Goal: Information Seeking & Learning: Check status

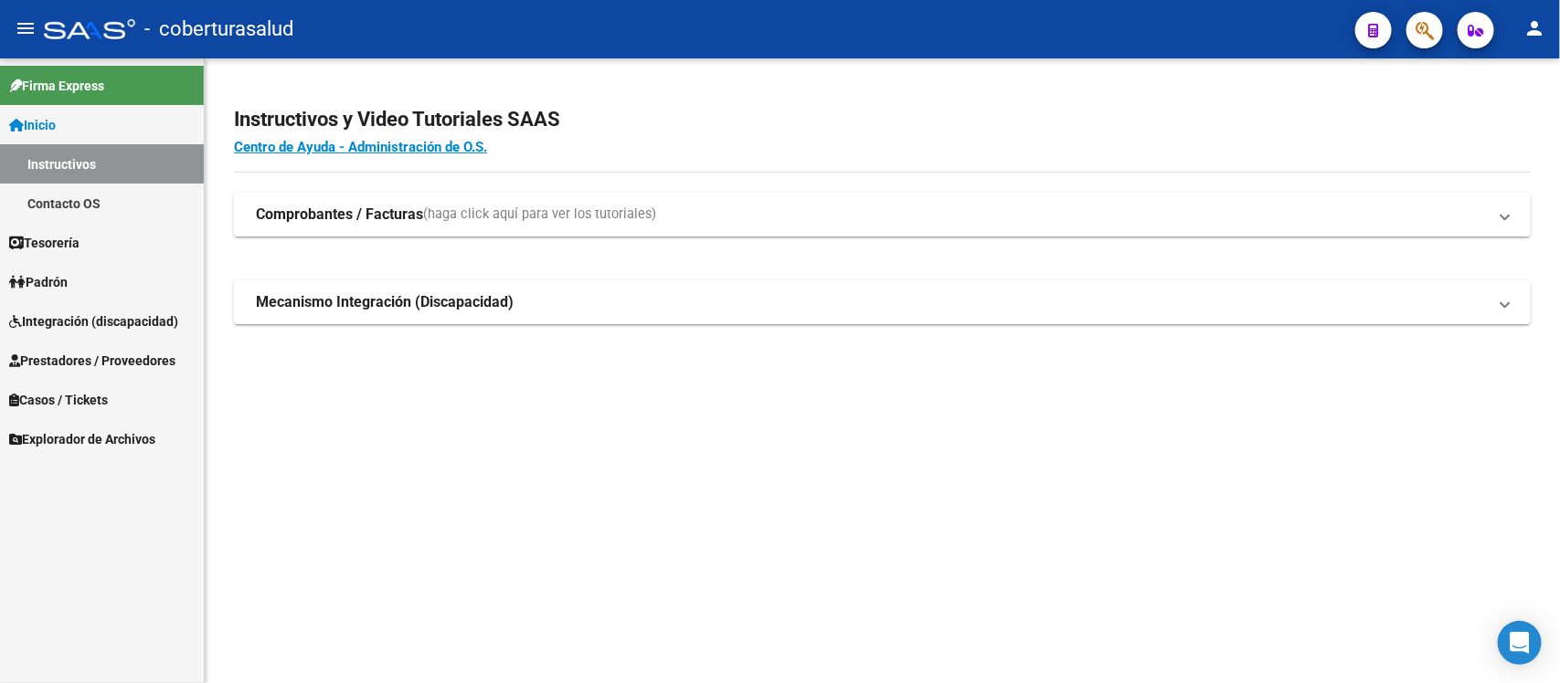
click at [83, 355] on span "Prestadores / Proveedores" at bounding box center [92, 361] width 166 height 20
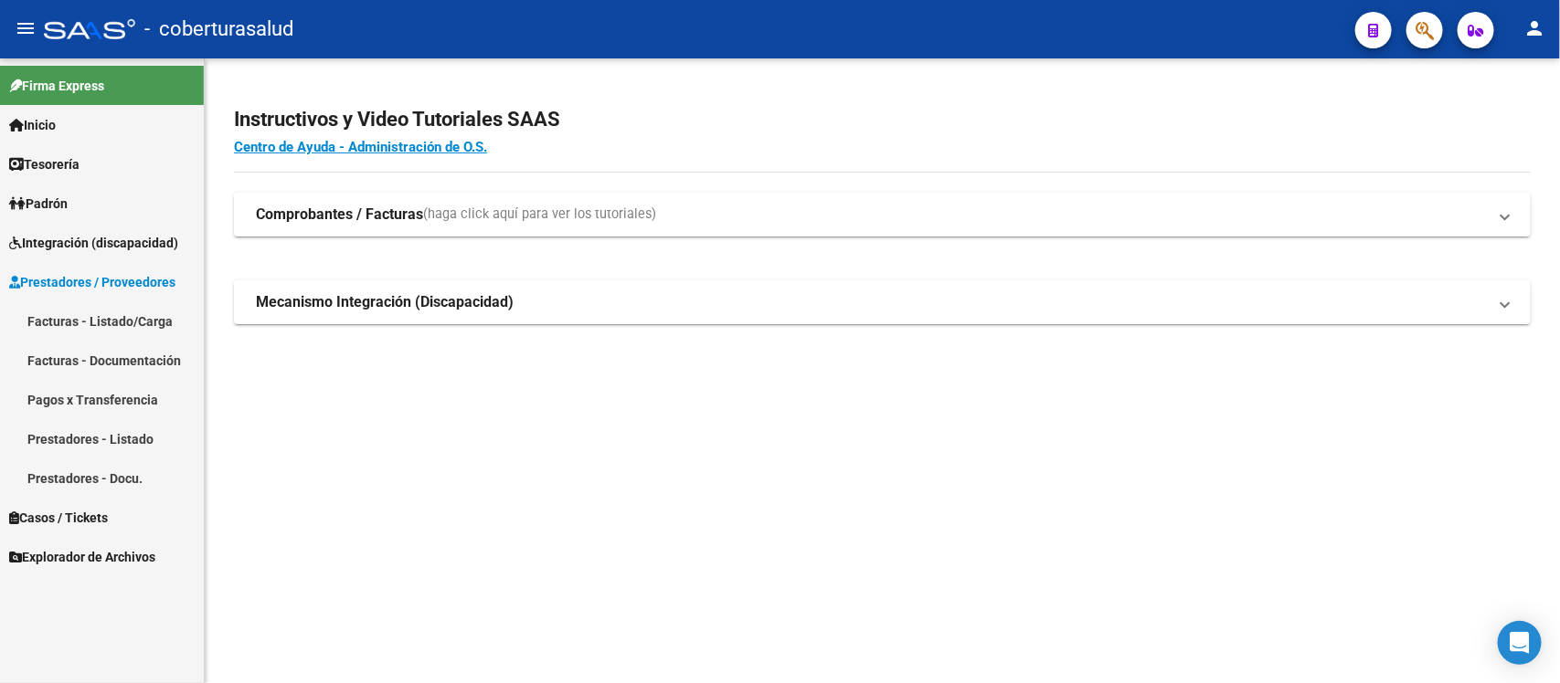
click at [84, 322] on link "Facturas - Listado/Carga" at bounding box center [102, 321] width 204 height 39
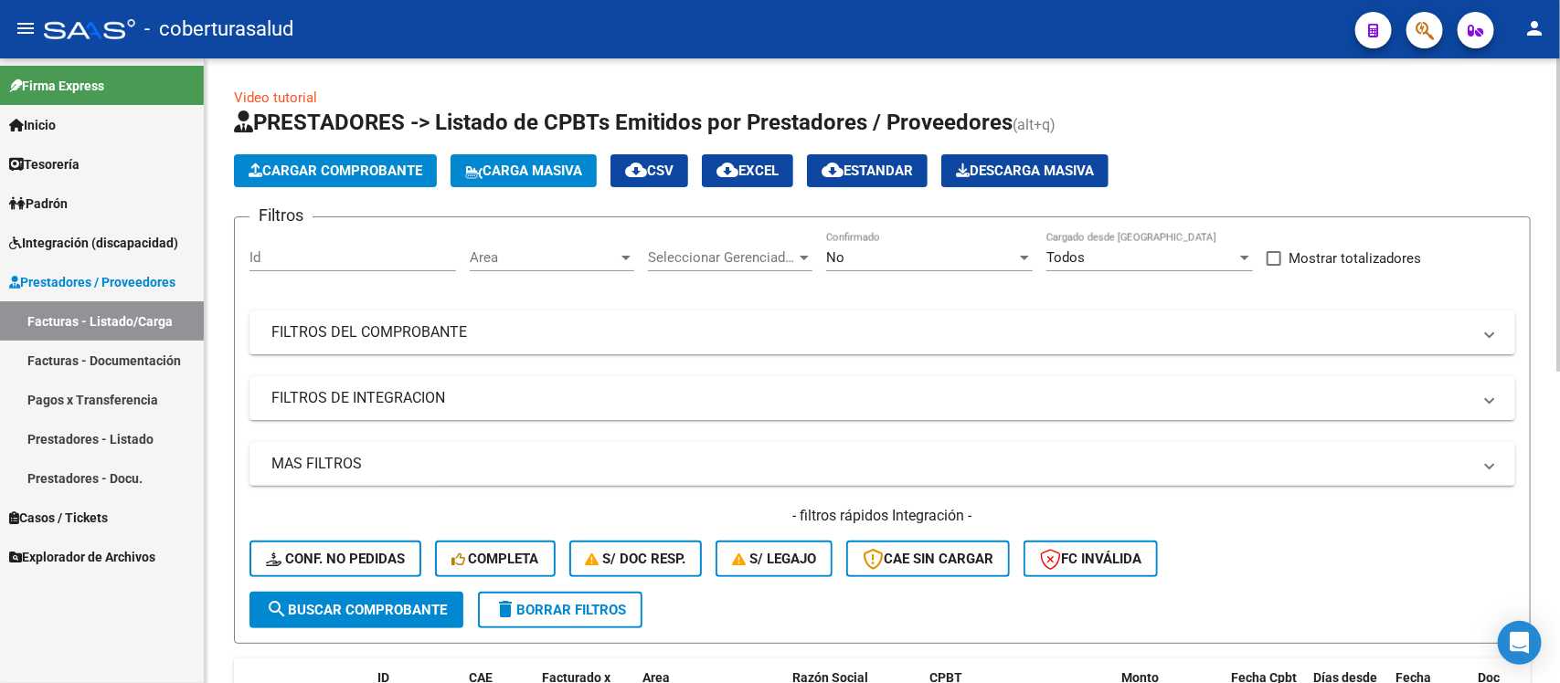
click at [975, 261] on div "No" at bounding box center [921, 257] width 190 height 16
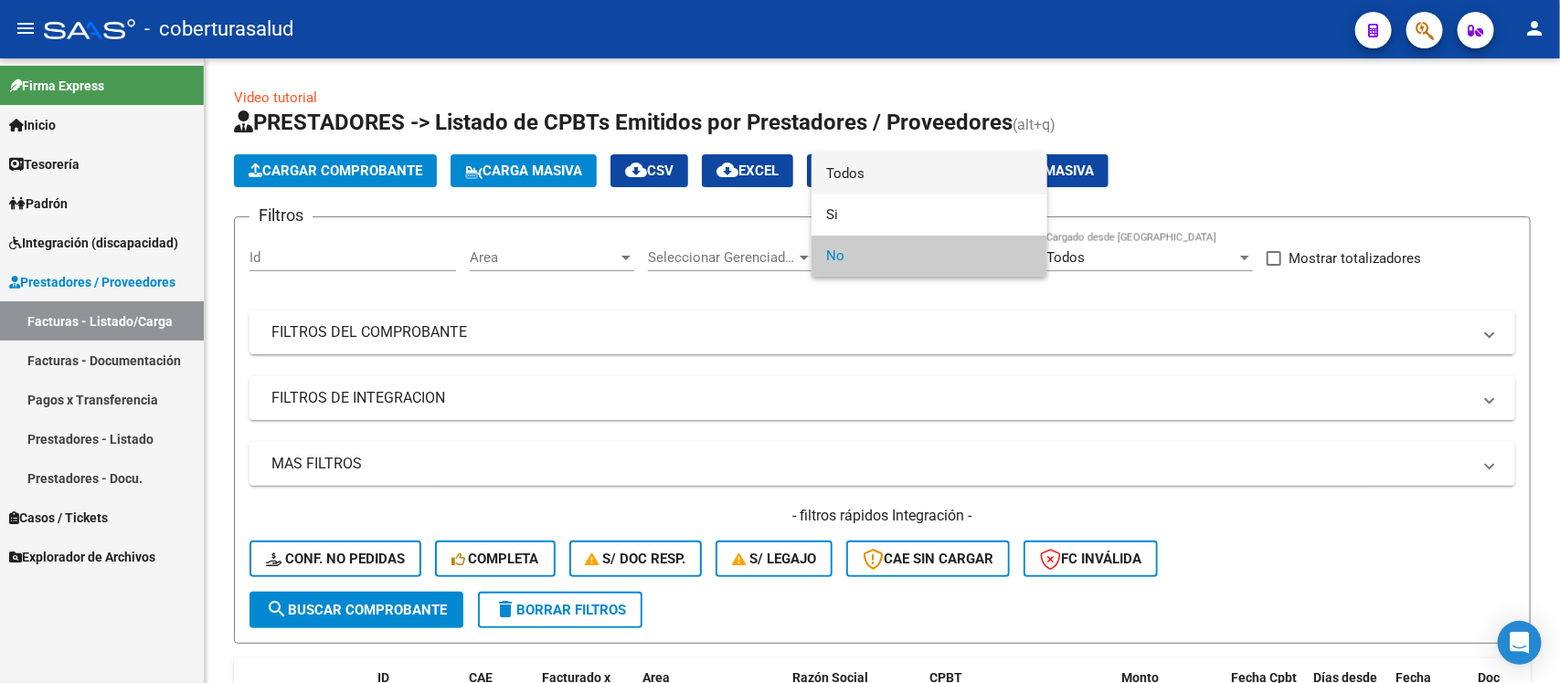
click at [929, 180] on span "Todos" at bounding box center [929, 174] width 207 height 41
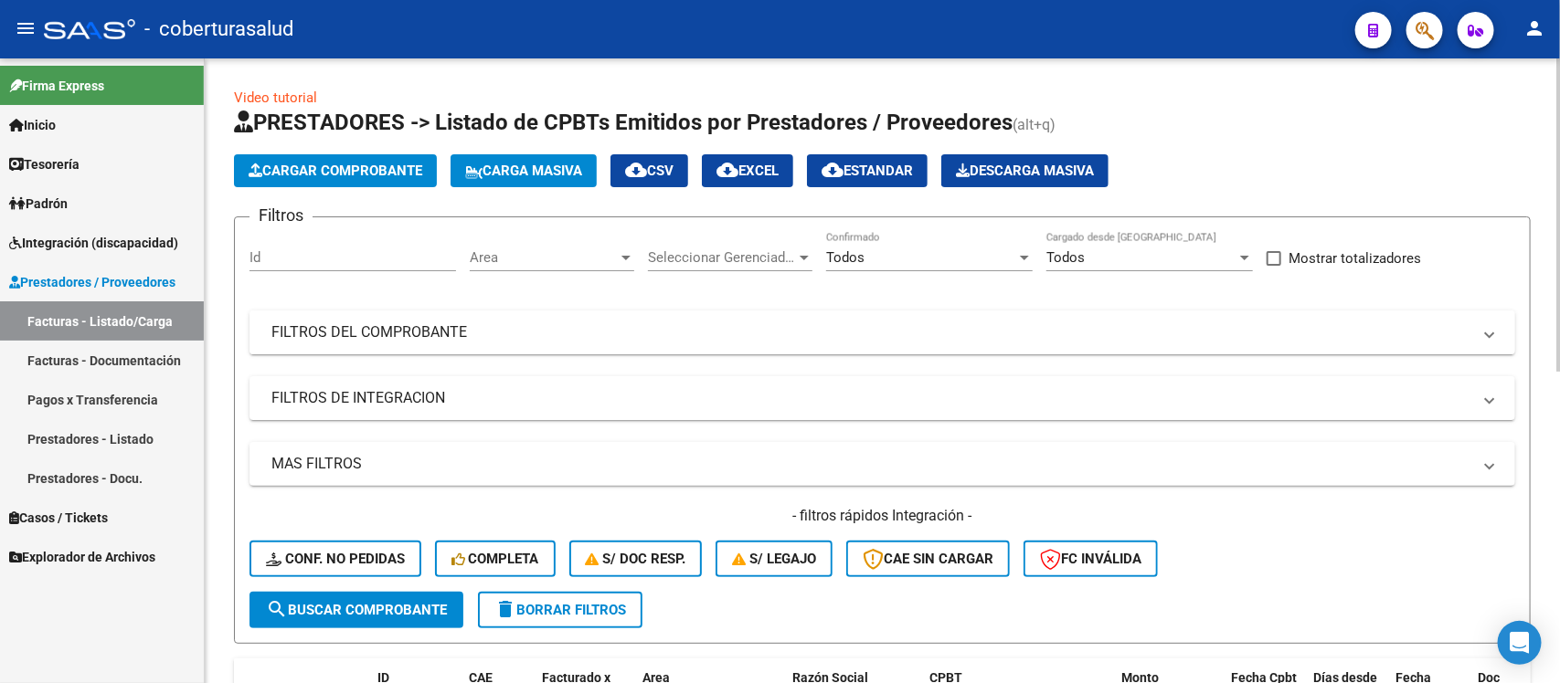
click at [921, 320] on mat-expansion-panel-header "FILTROS DEL COMPROBANTE" at bounding box center [882, 333] width 1266 height 44
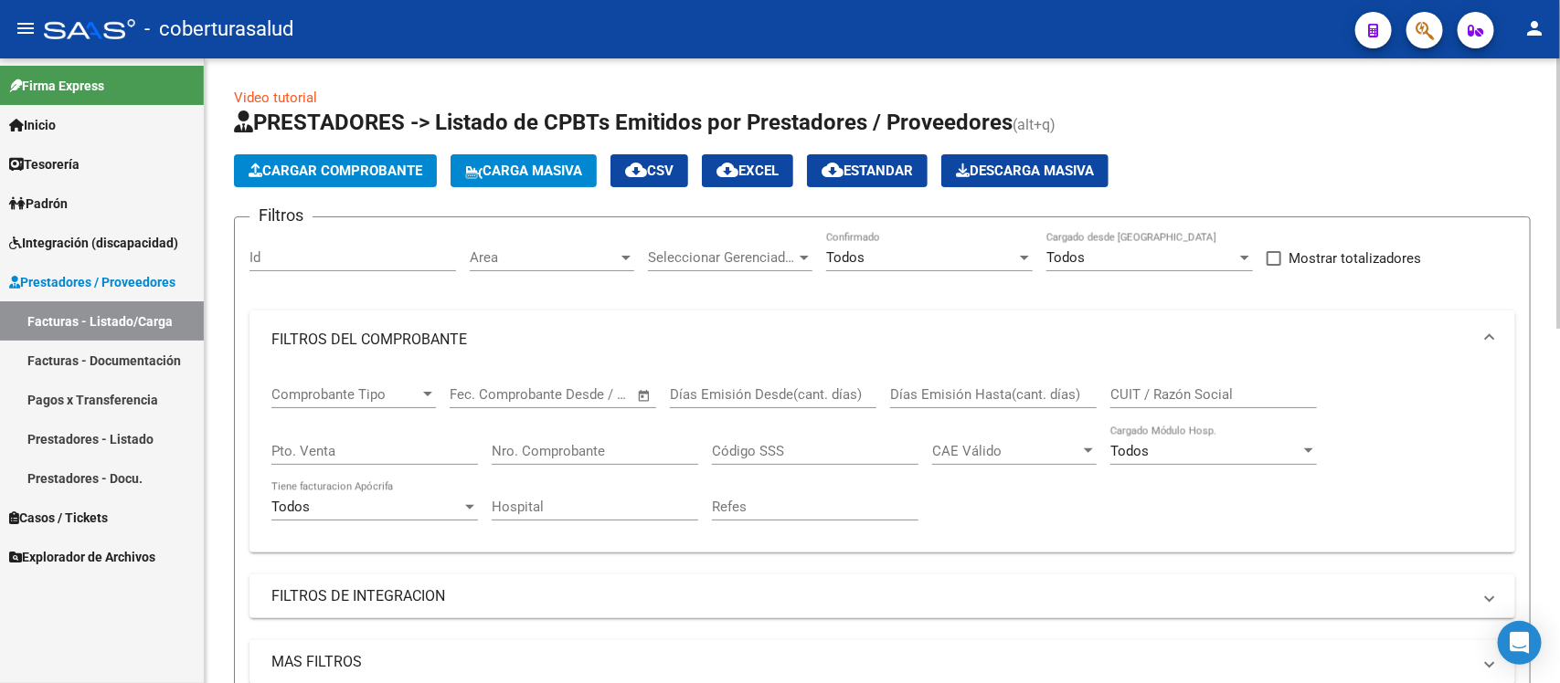
click at [1163, 395] on input "CUIT / Razón Social" at bounding box center [1213, 395] width 207 height 16
type input "3"
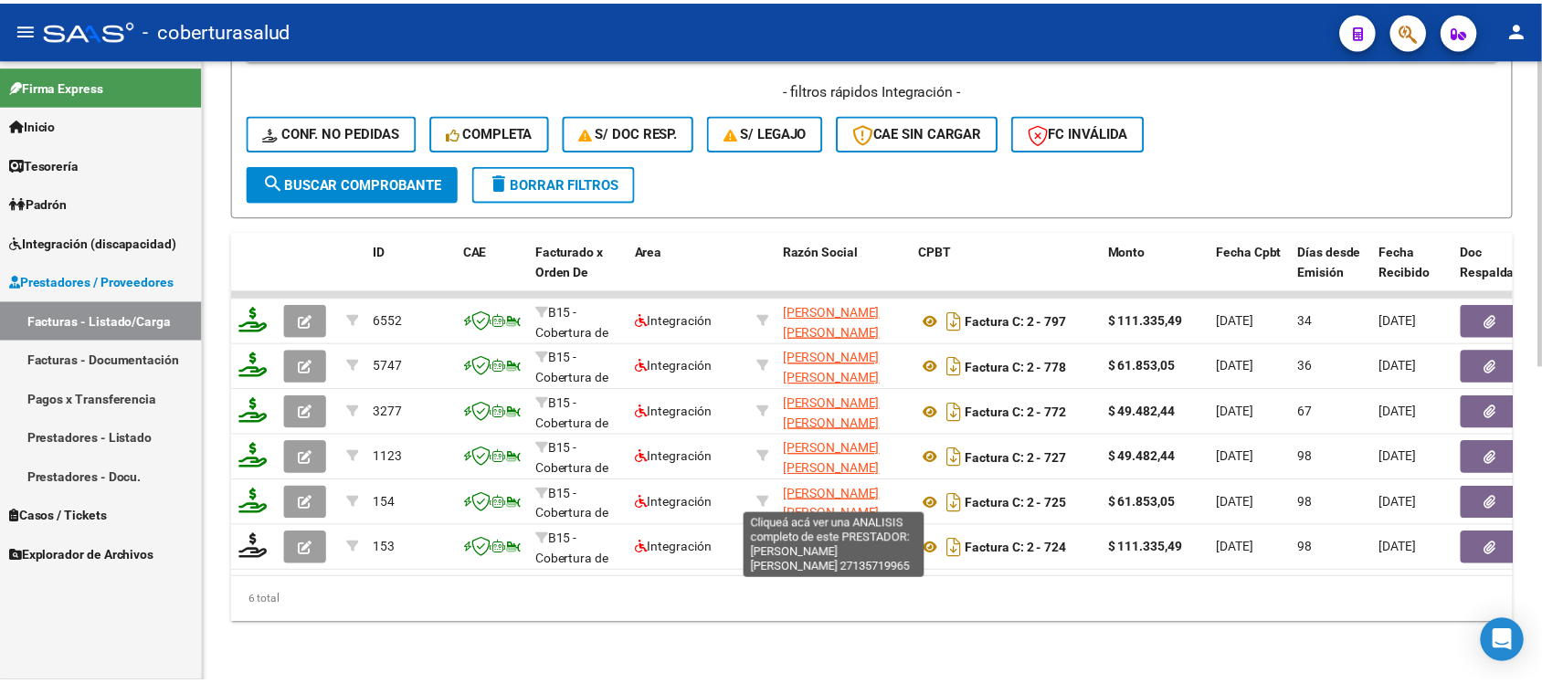
scroll to position [631, 0]
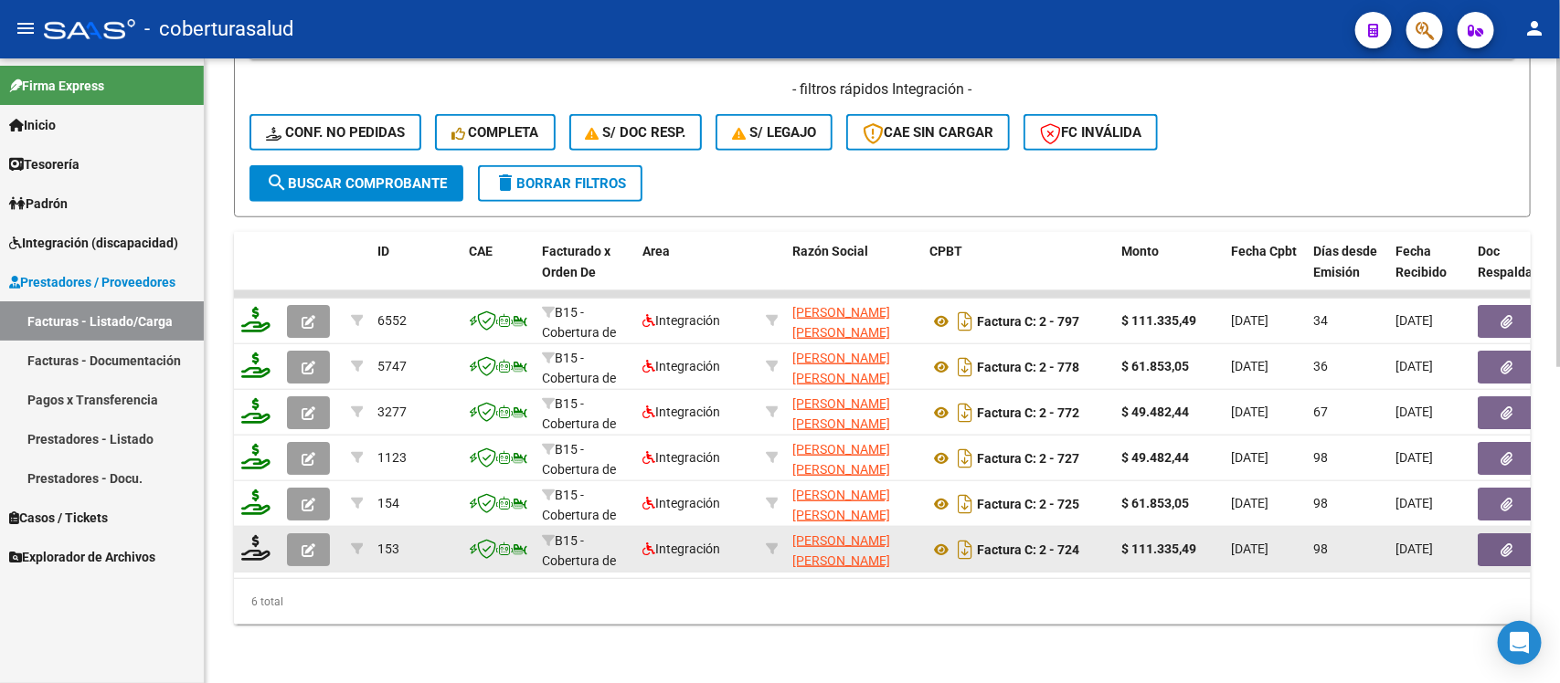
type input "27135719965"
click at [306, 544] on icon "button" at bounding box center [309, 551] width 14 height 14
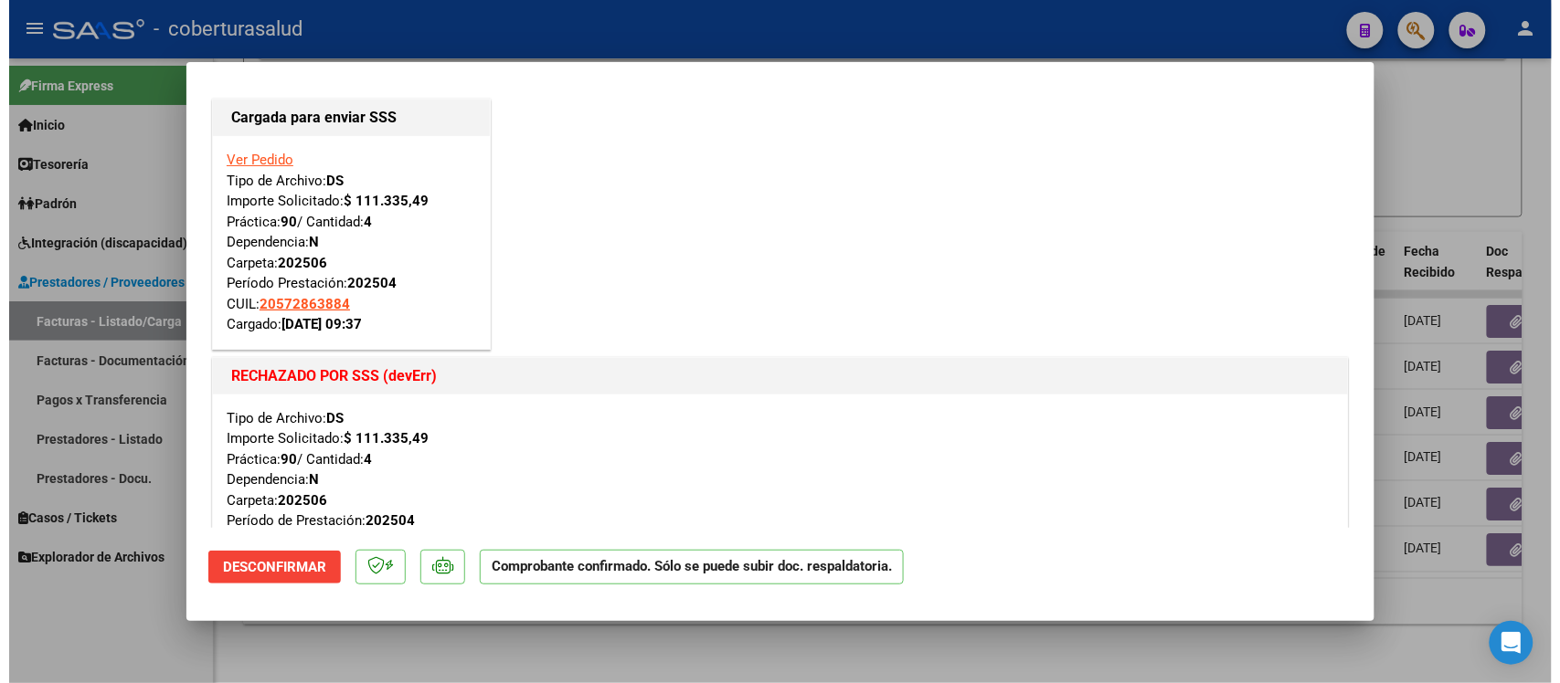
scroll to position [0, 0]
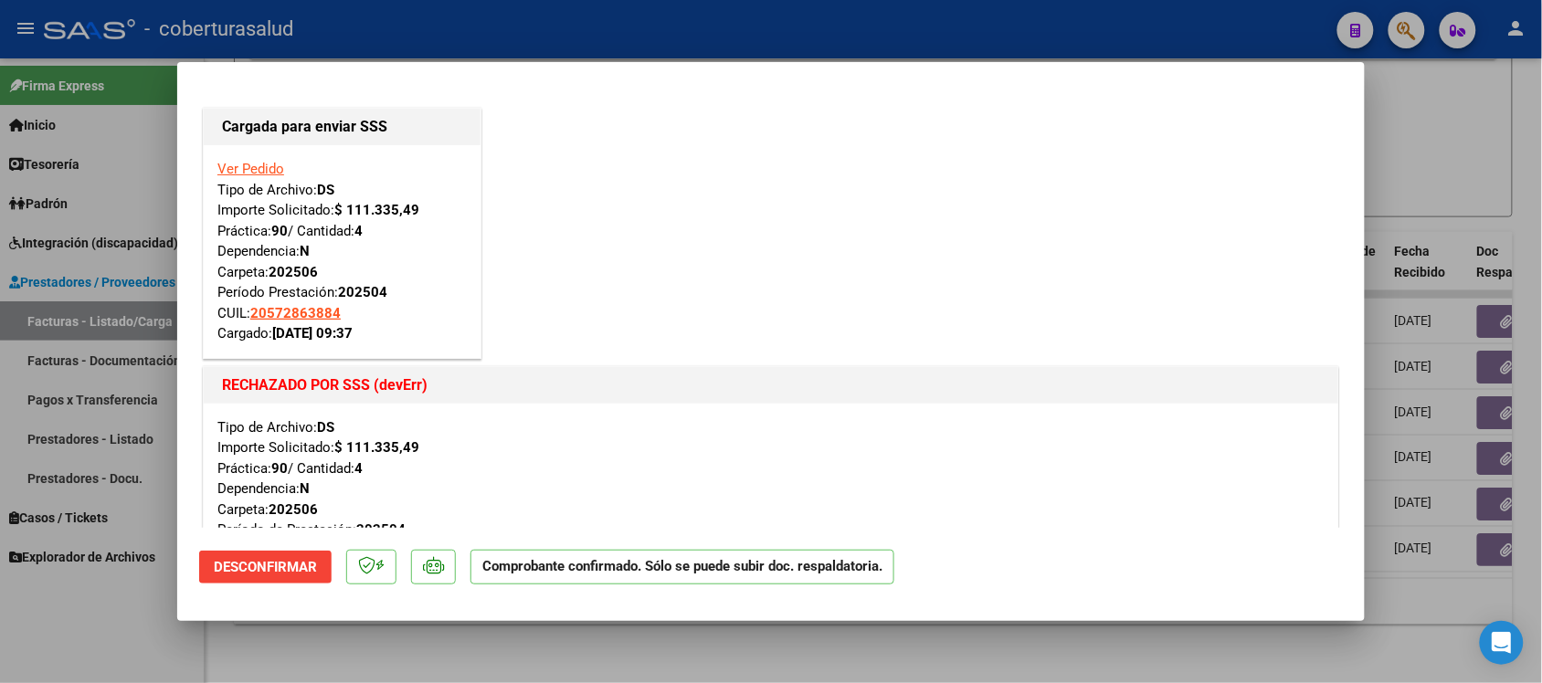
type input "$ 0,00"
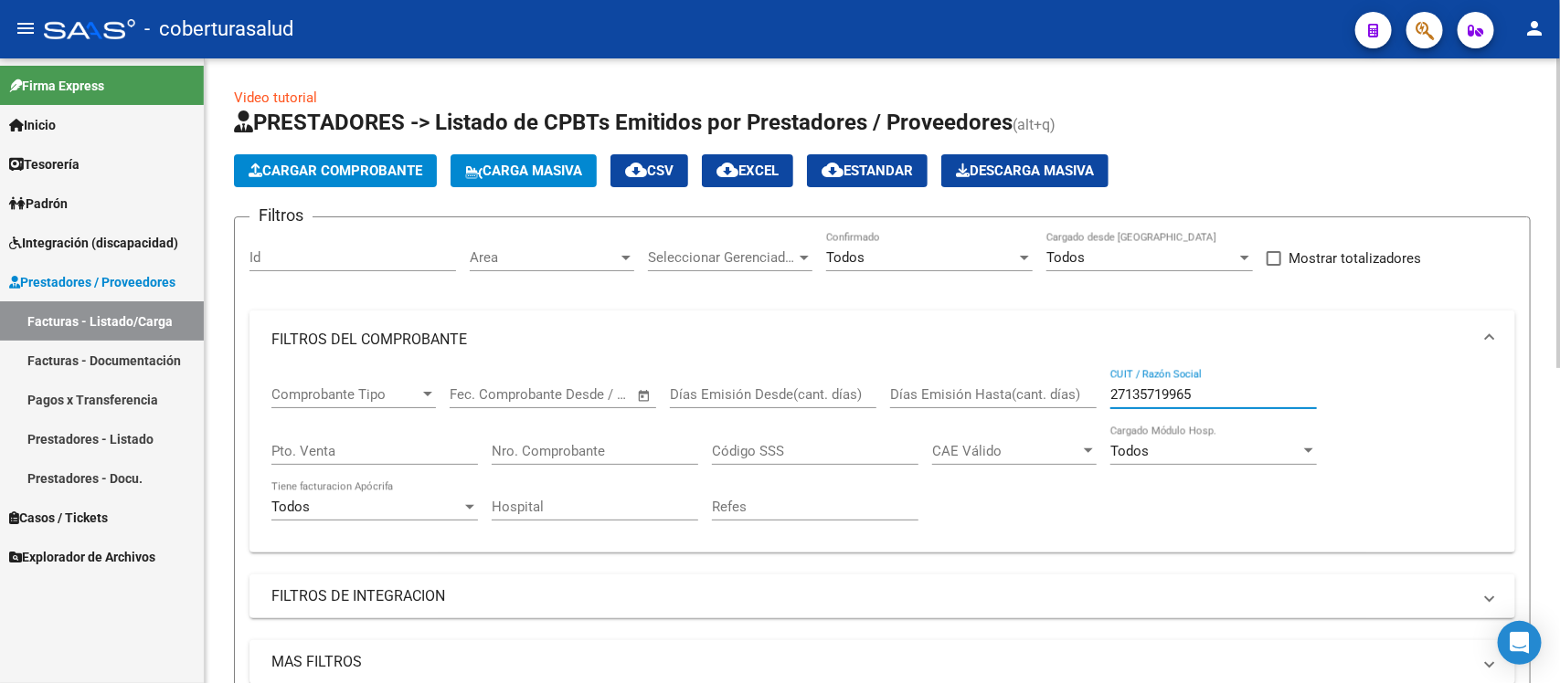
drag, startPoint x: 1204, startPoint y: 393, endPoint x: 1052, endPoint y: 390, distance: 152.6
click at [1052, 390] on div "Comprobante Tipo Comprobante Tipo Fecha inicio – Fecha fin Fec. Comprobante Des…" at bounding box center [882, 453] width 1222 height 169
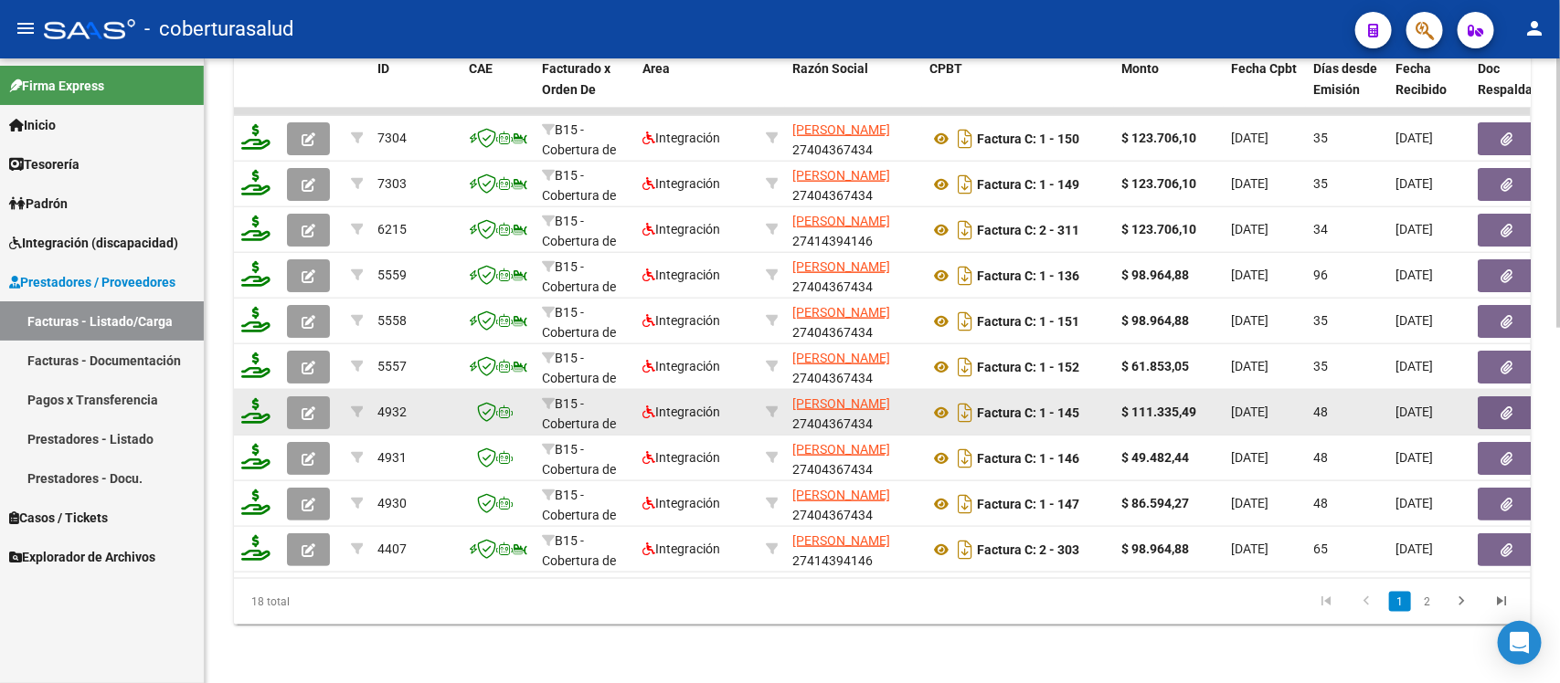
type input "frias"
click at [308, 407] on icon "button" at bounding box center [309, 414] width 14 height 14
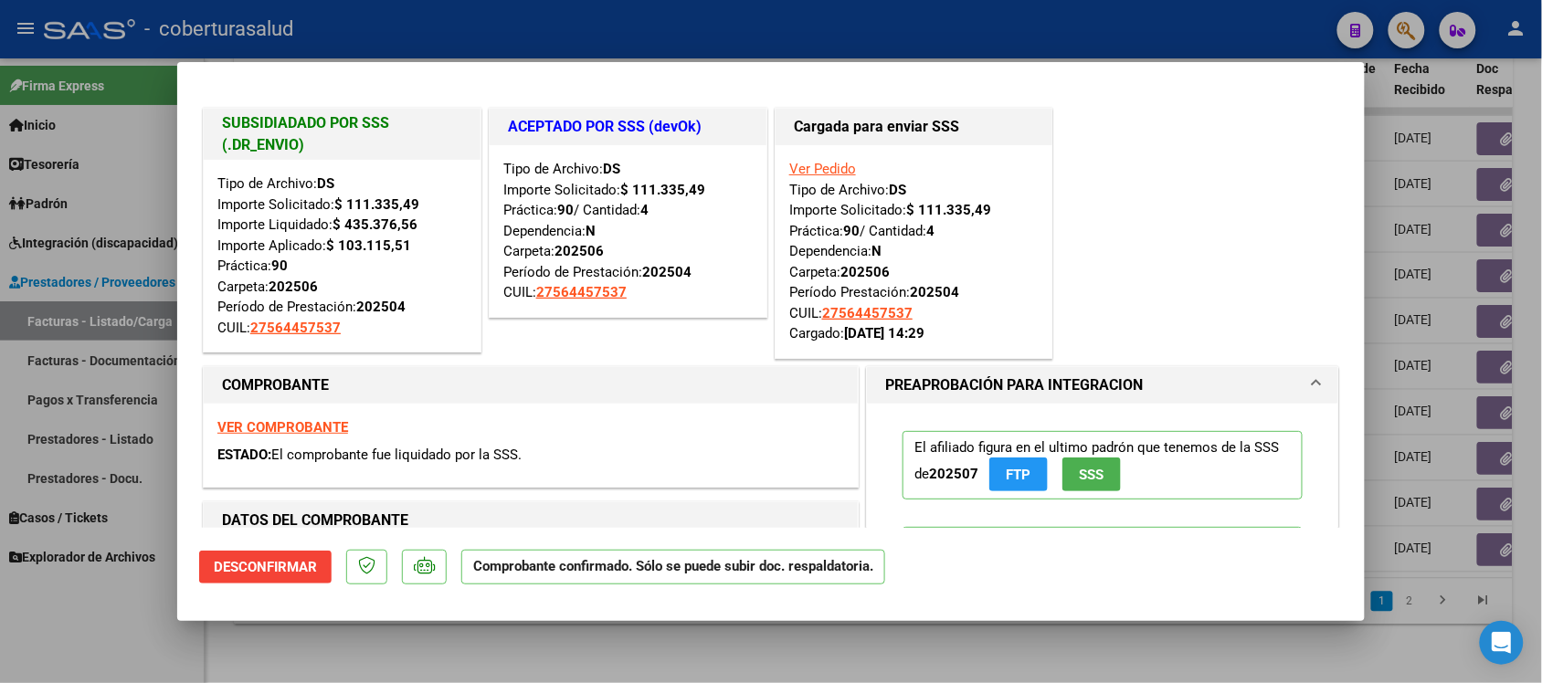
drag, startPoint x: 345, startPoint y: 203, endPoint x: 437, endPoint y: 225, distance: 94.0
click at [437, 225] on div "Tipo de Archivo: DS Importe Solicitado: $ 111.335,49 Importe Liquidado: $ 435.3…" at bounding box center [341, 256] width 249 height 164
click at [443, 239] on div "Tipo de Archivo: DS Importe Solicitado: $ 111.335,49 Importe Liquidado: $ 435.3…" at bounding box center [341, 256] width 249 height 164
drag, startPoint x: 345, startPoint y: 202, endPoint x: 426, endPoint y: 217, distance: 81.9
click at [426, 217] on div "Tipo de Archivo: DS Importe Solicitado: $ 111.335,49 Importe Liquidado: $ 435.3…" at bounding box center [341, 256] width 249 height 164
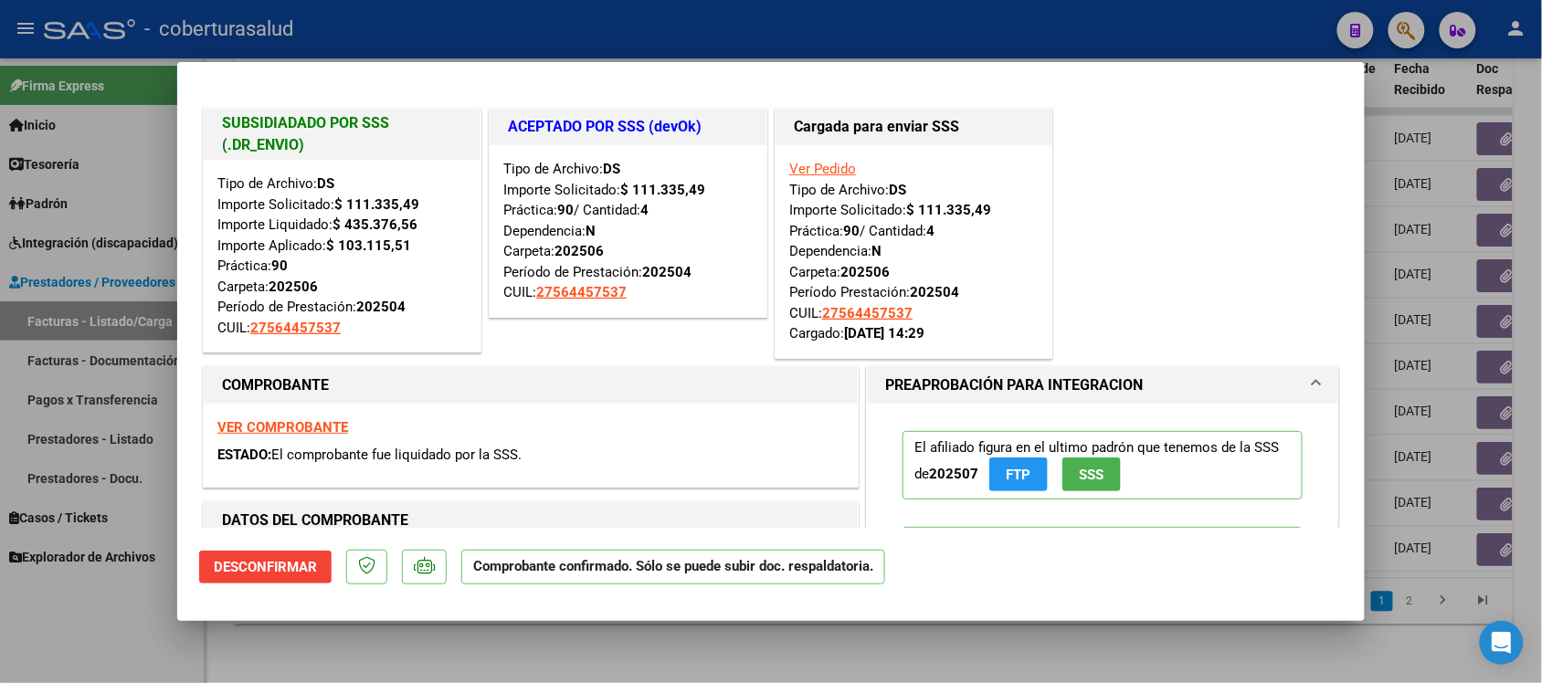
click at [432, 247] on div "Tipo de Archivo: DS Importe Solicitado: $ 111.335,49 Importe Liquidado: $ 435.3…" at bounding box center [341, 256] width 249 height 164
drag, startPoint x: 335, startPoint y: 243, endPoint x: 422, endPoint y: 260, distance: 88.5
click at [422, 260] on div "Tipo de Archivo: DS Importe Solicitado: $ 111.335,49 Importe Liquidado: $ 435.3…" at bounding box center [341, 256] width 249 height 164
click at [422, 312] on div "Tipo de Archivo: DS Importe Solicitado: $ 111.335,49 Importe Liquidado: $ 435.3…" at bounding box center [341, 256] width 249 height 164
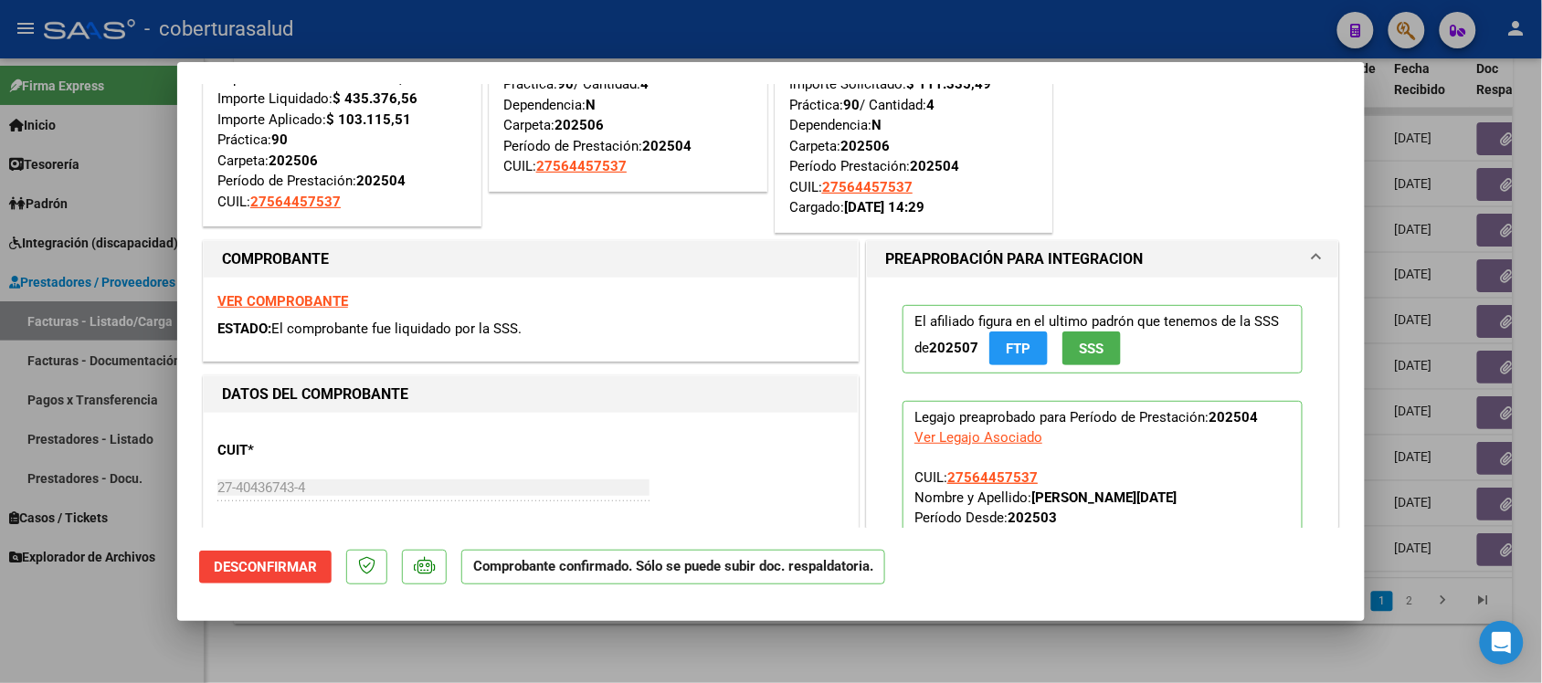
scroll to position [114, 0]
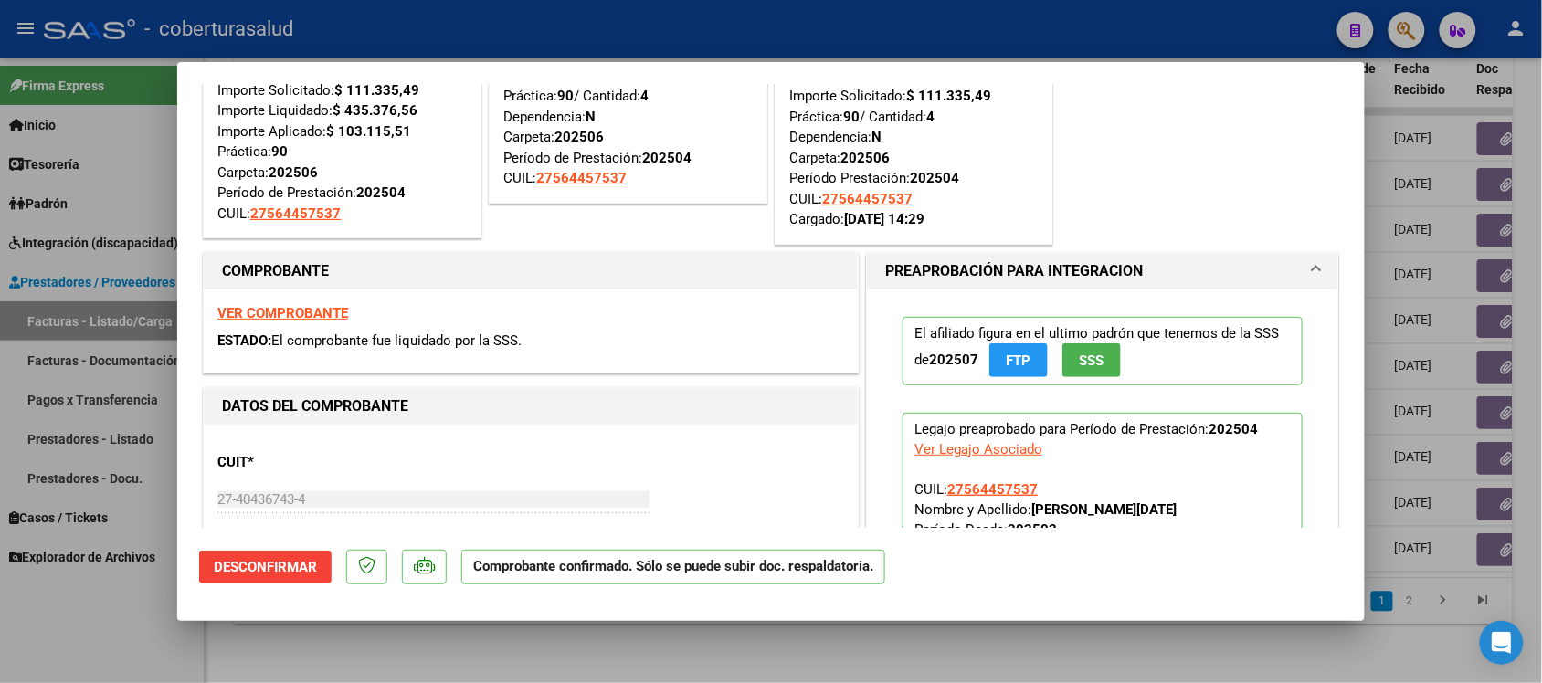
click at [261, 316] on strong "VER COMPROBANTE" at bounding box center [282, 313] width 131 height 16
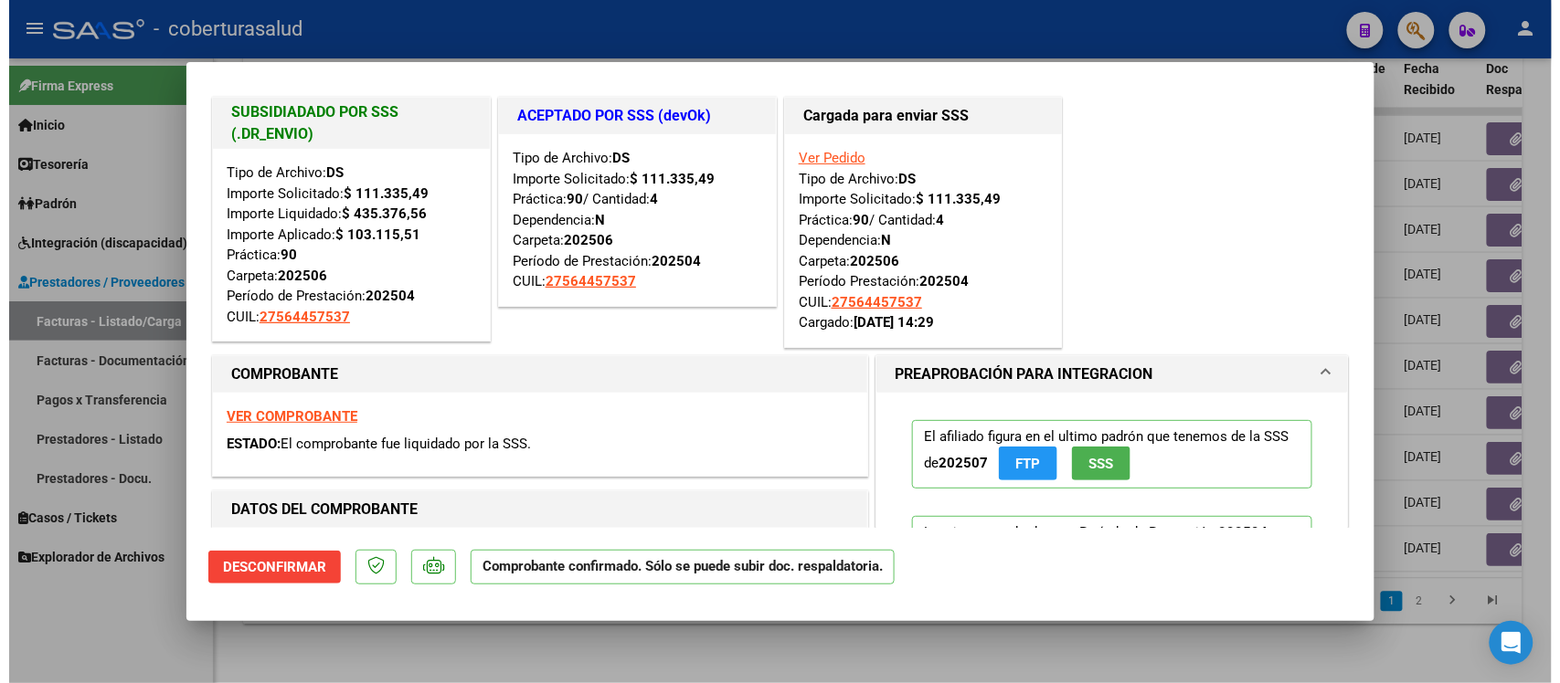
scroll to position [0, 0]
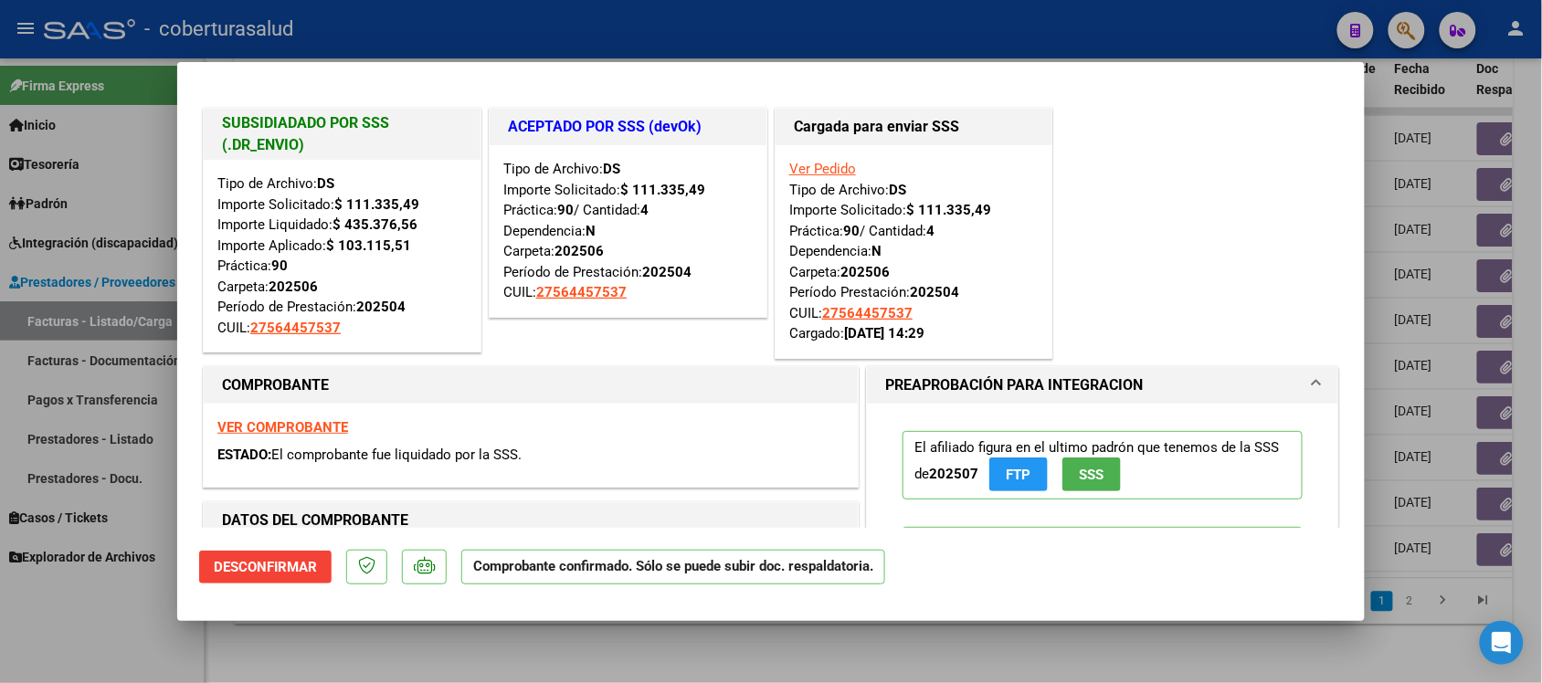
type input "$ 0,00"
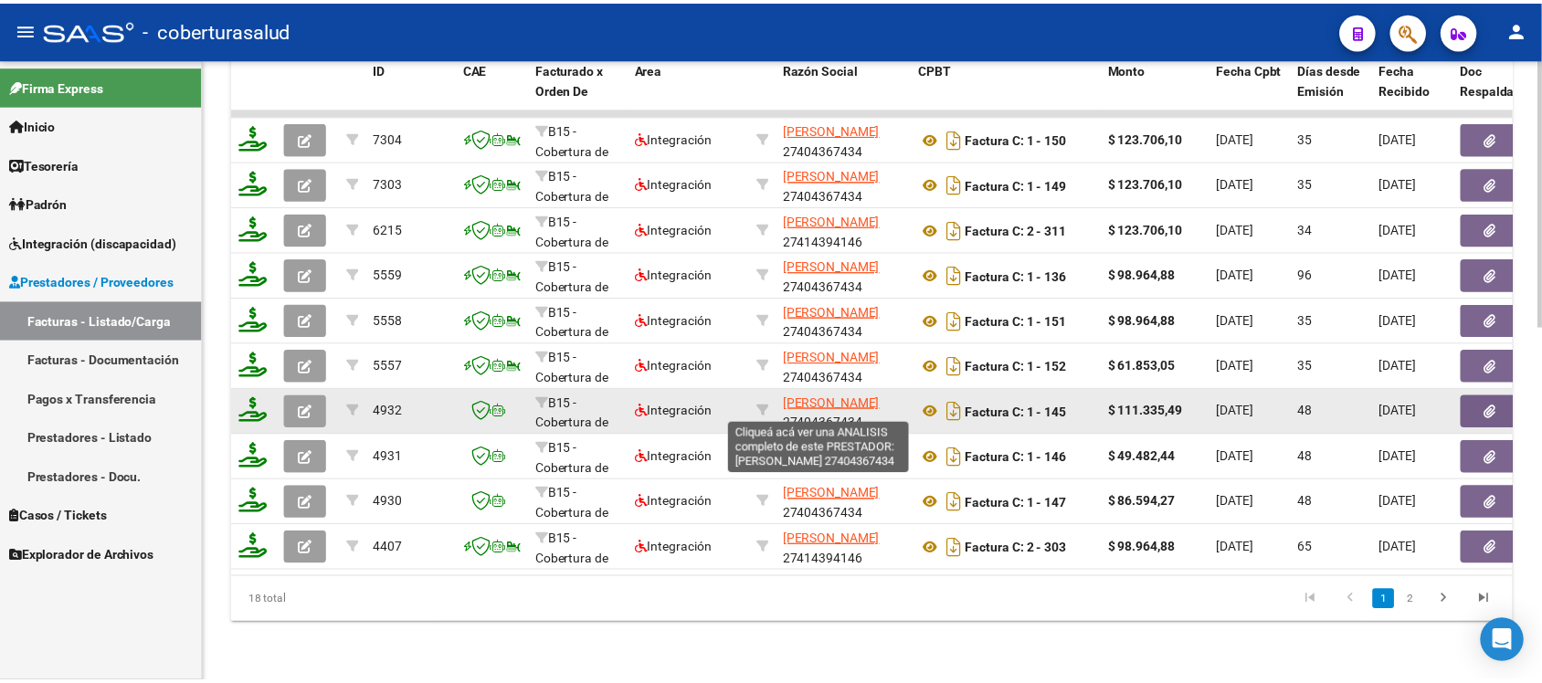
scroll to position [705, 0]
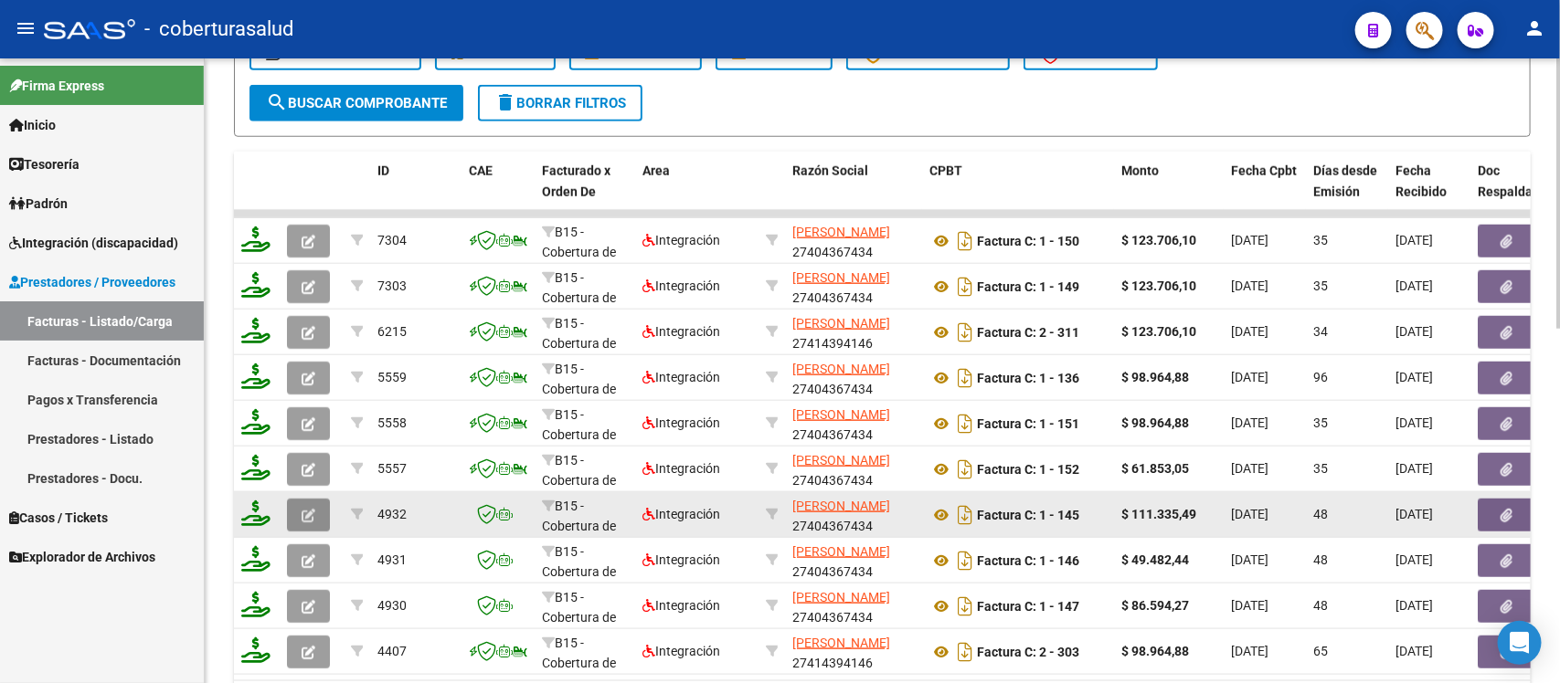
click at [304, 509] on icon "button" at bounding box center [309, 516] width 14 height 14
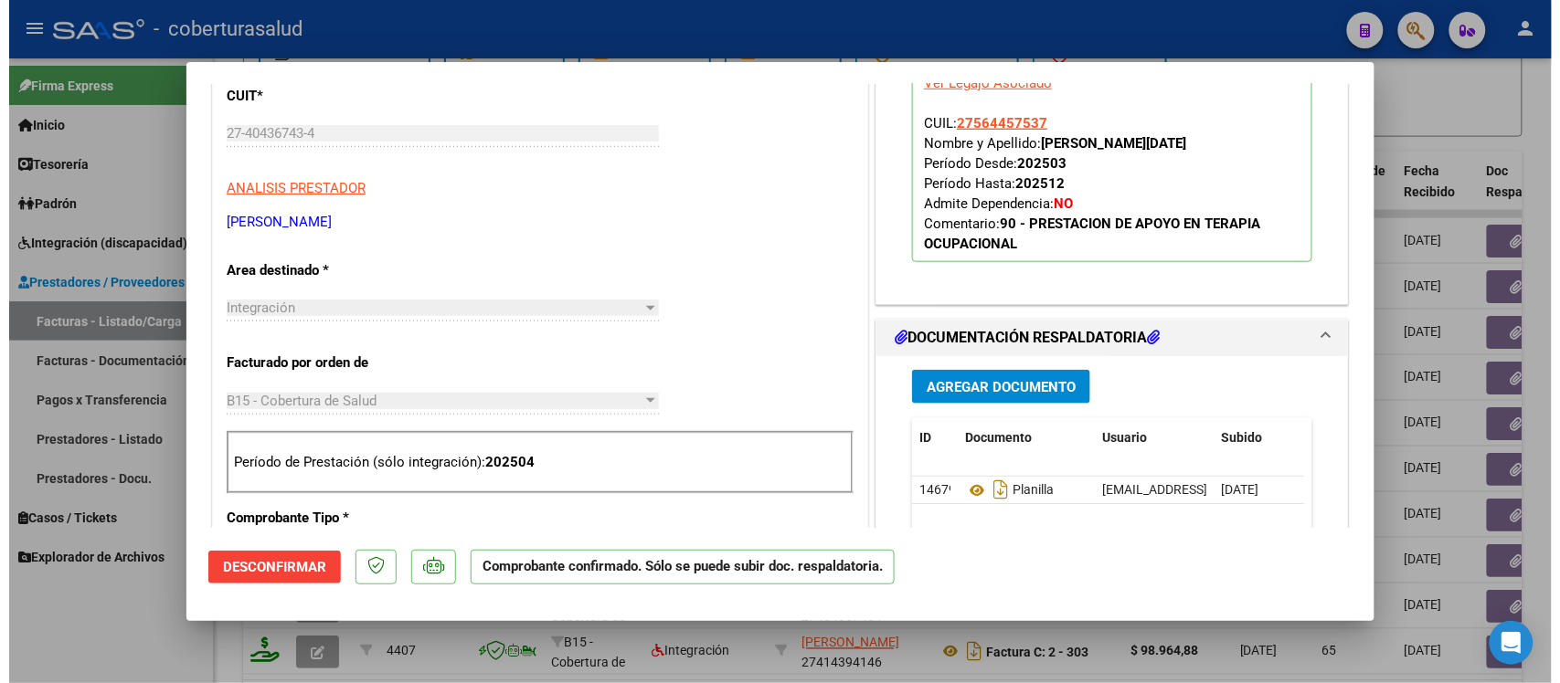
scroll to position [457, 0]
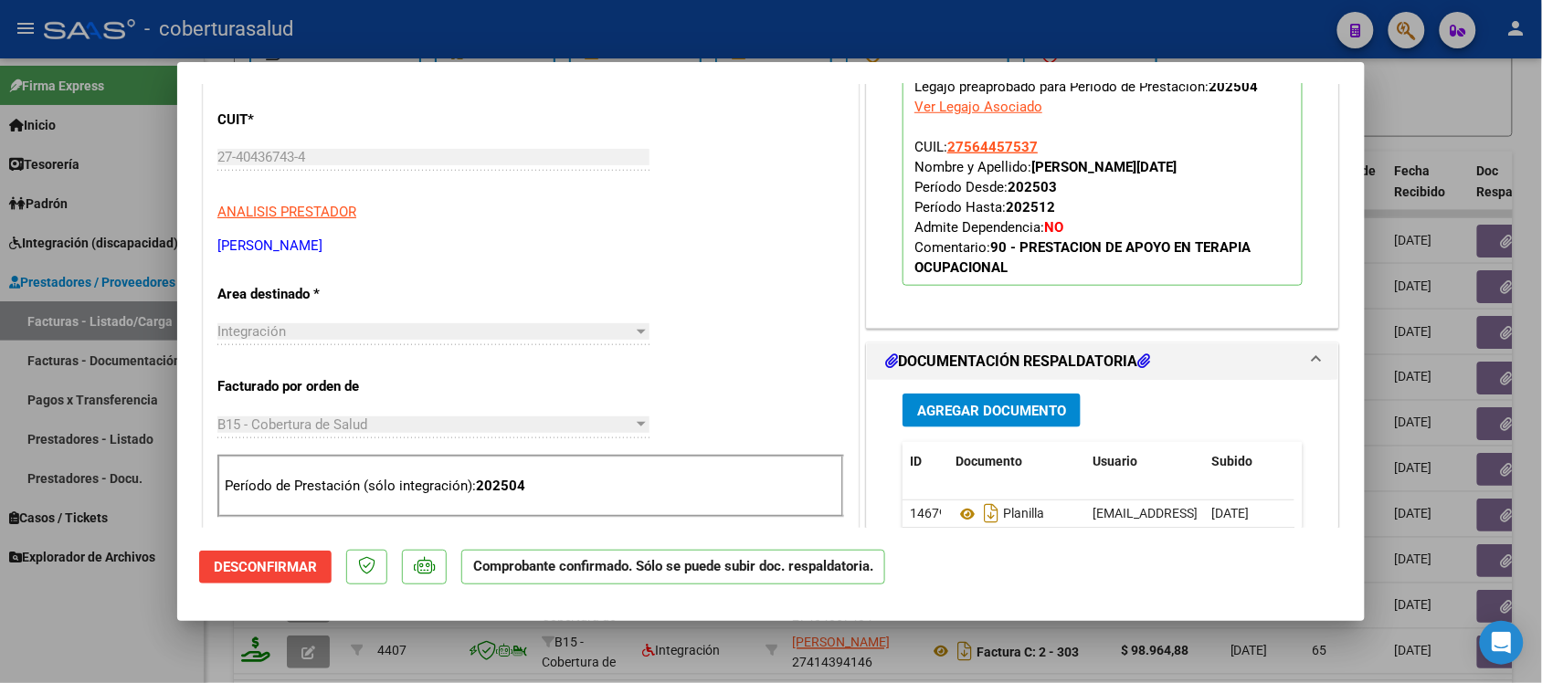
type input "$ 0,00"
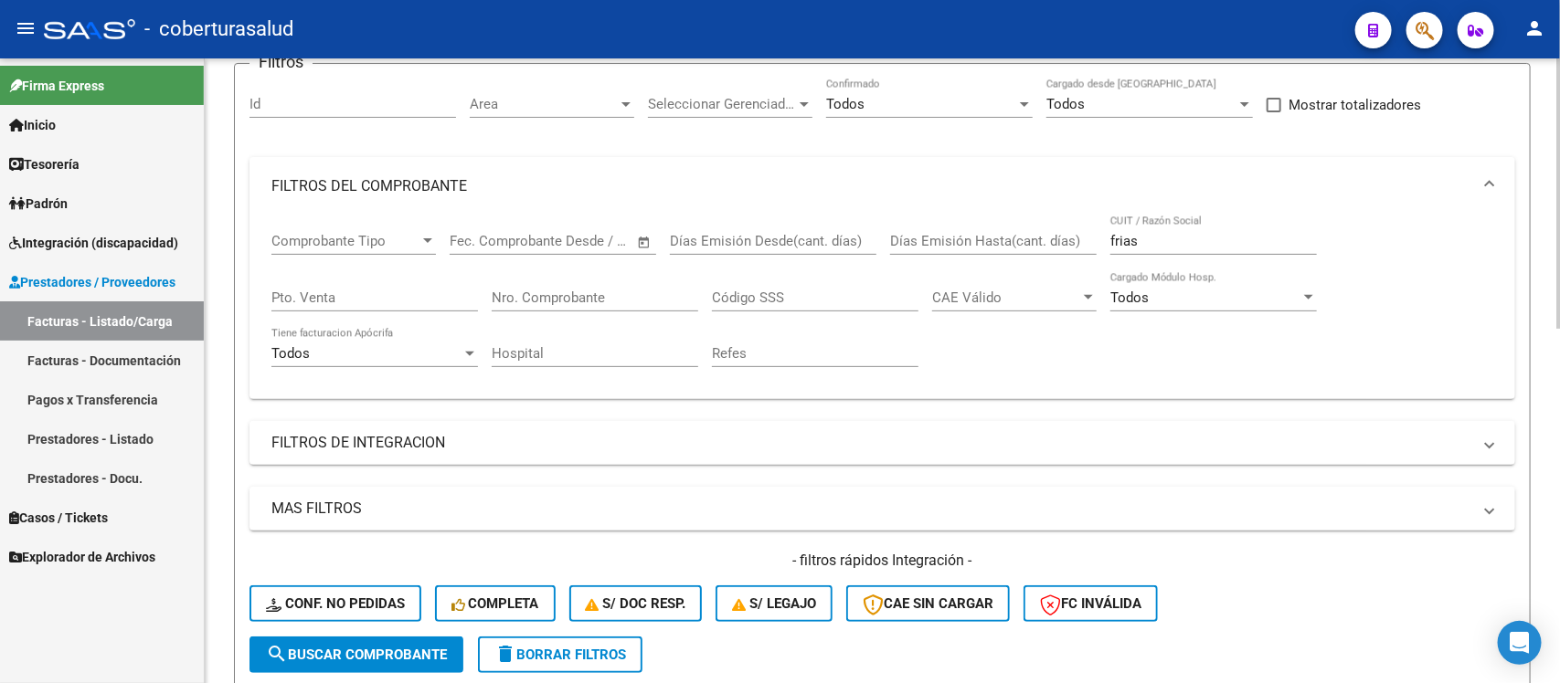
scroll to position [134, 0]
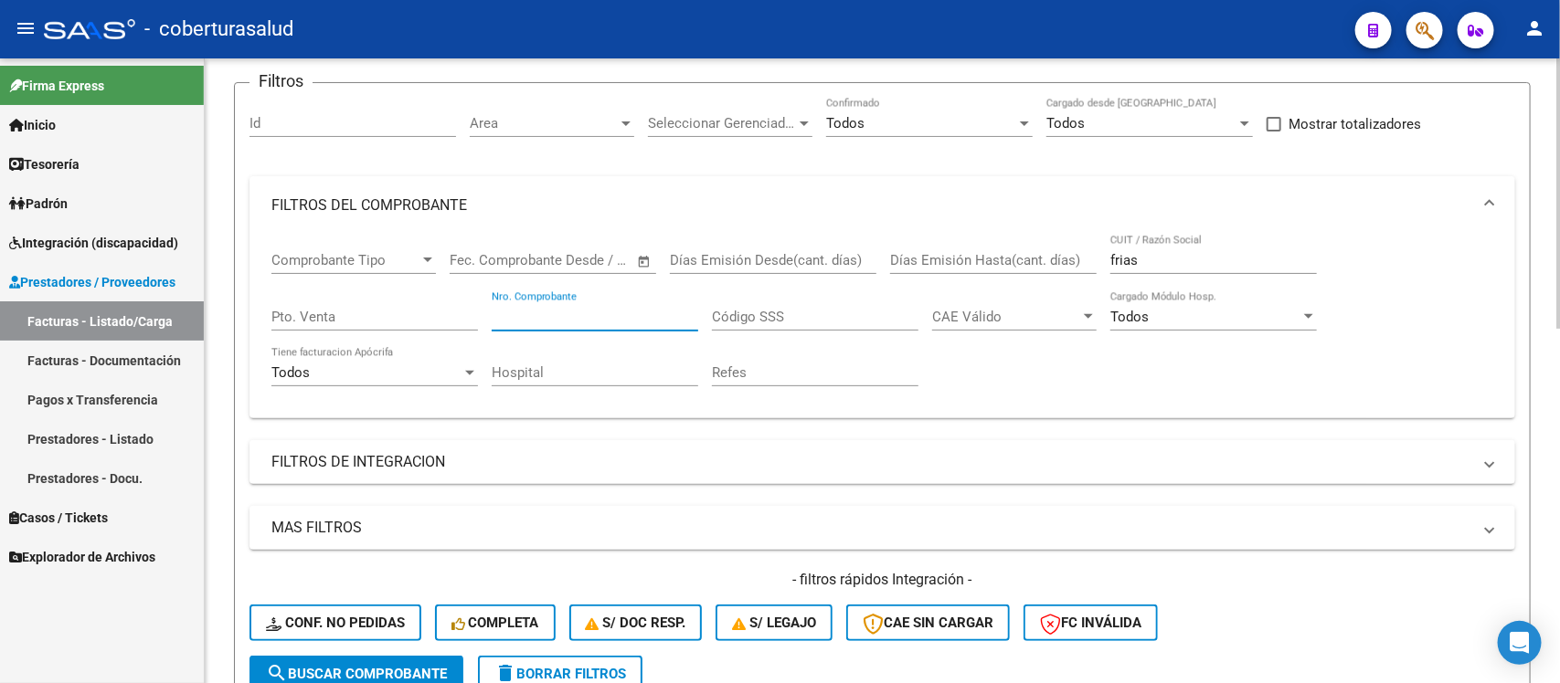
click at [569, 309] on input "Nro. Comprobante" at bounding box center [595, 317] width 207 height 16
type input "01"
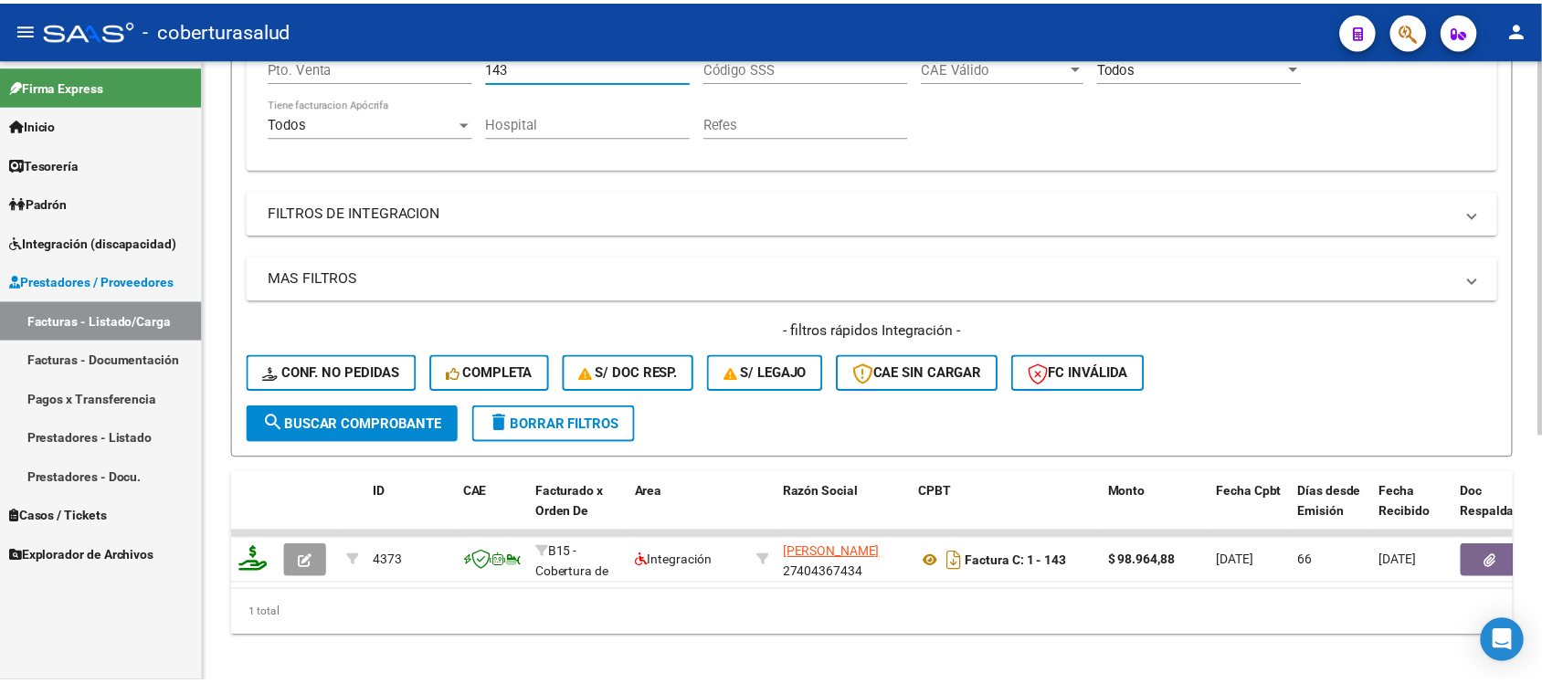
scroll to position [408, 0]
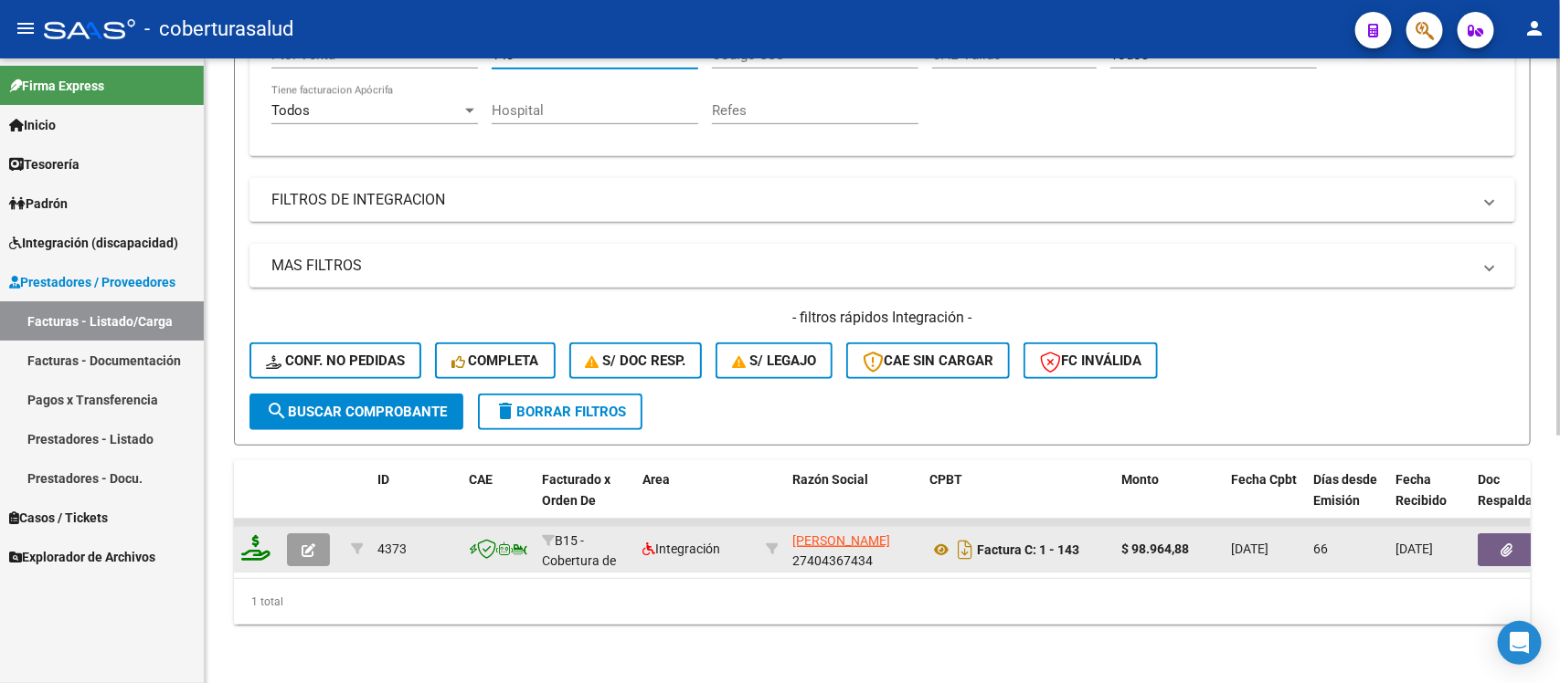
type input "143"
click at [302, 544] on icon "button" at bounding box center [309, 551] width 14 height 14
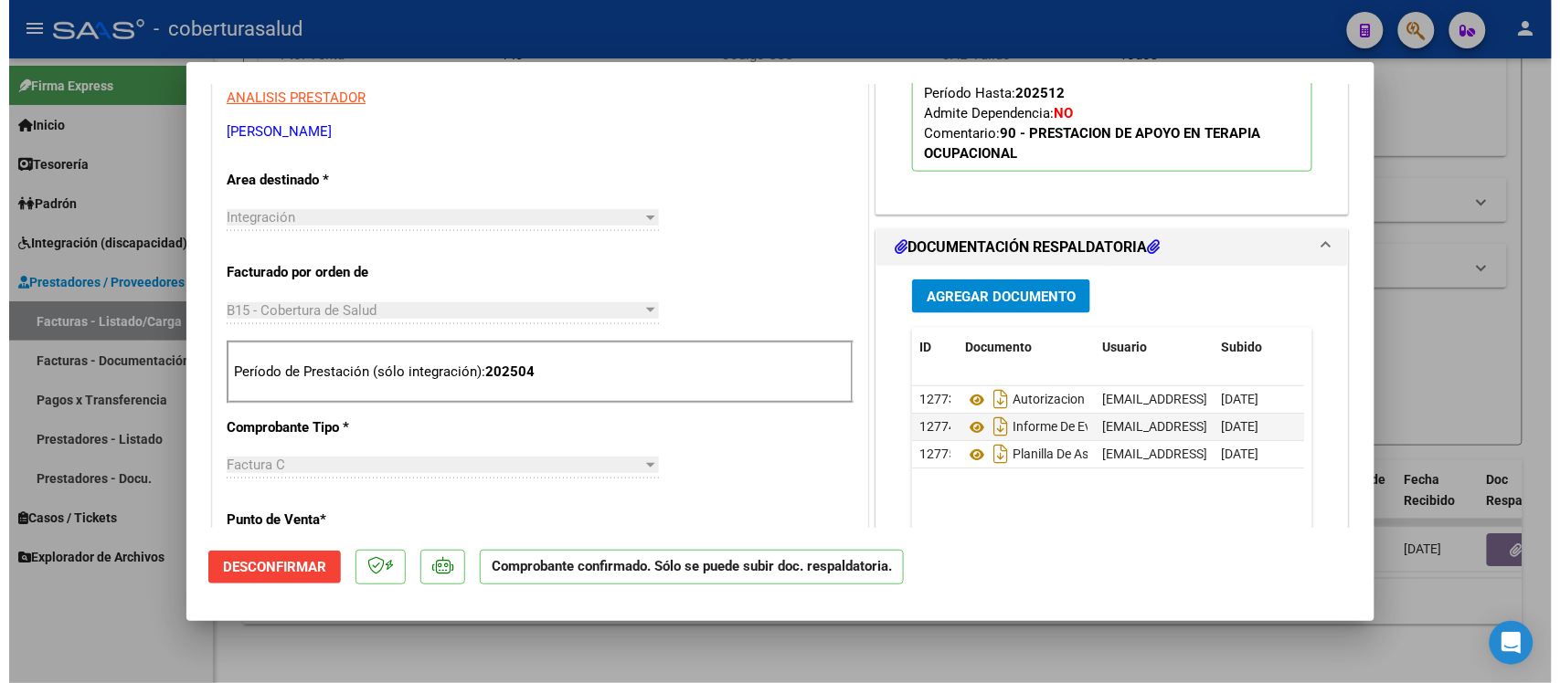
scroll to position [457, 0]
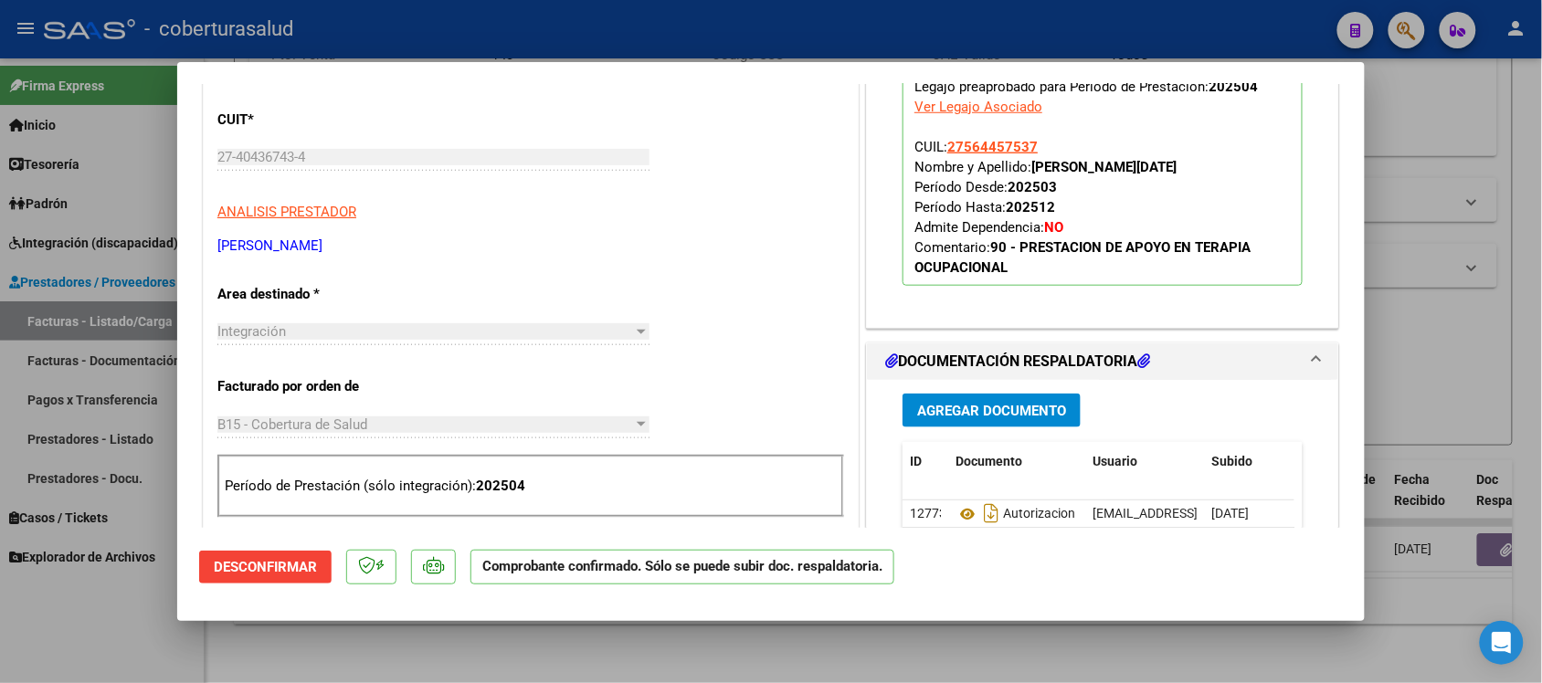
type input "$ 0,00"
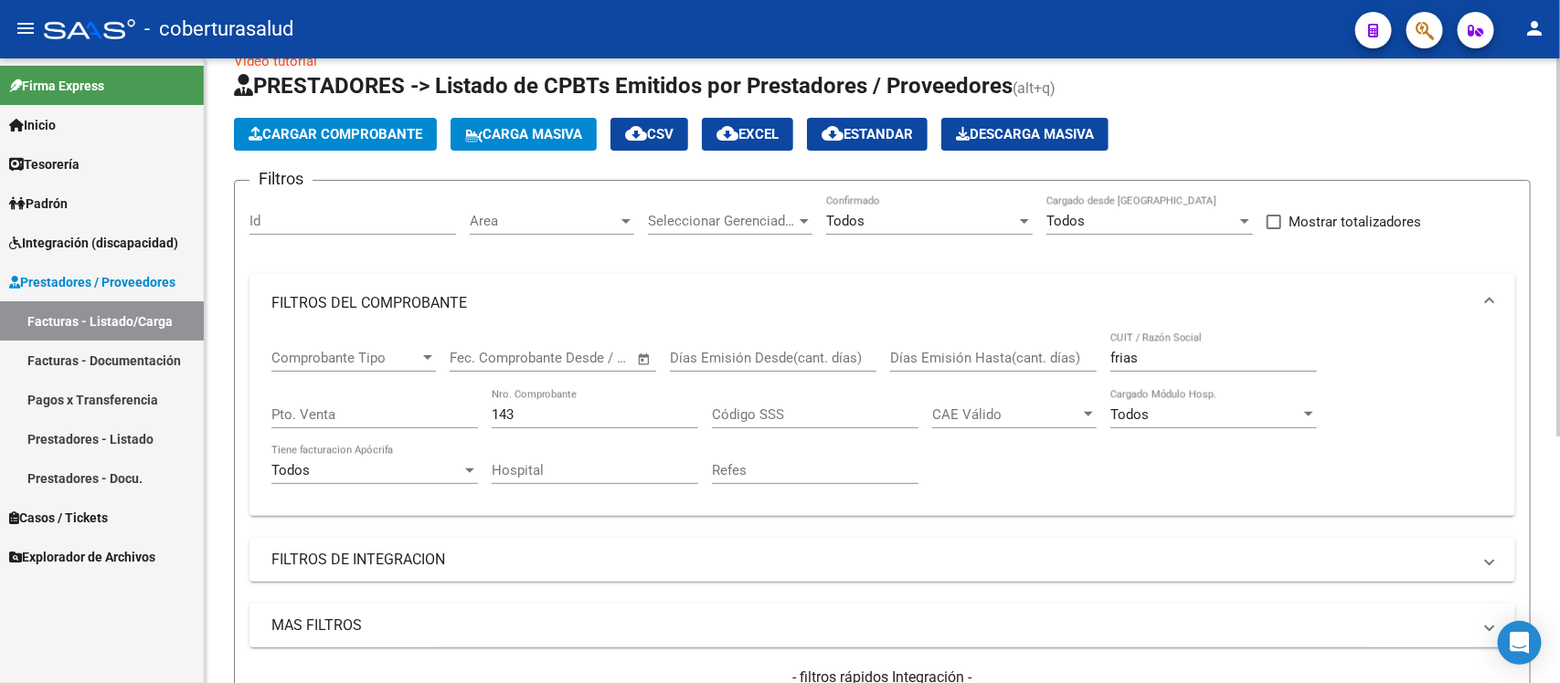
scroll to position [0, 0]
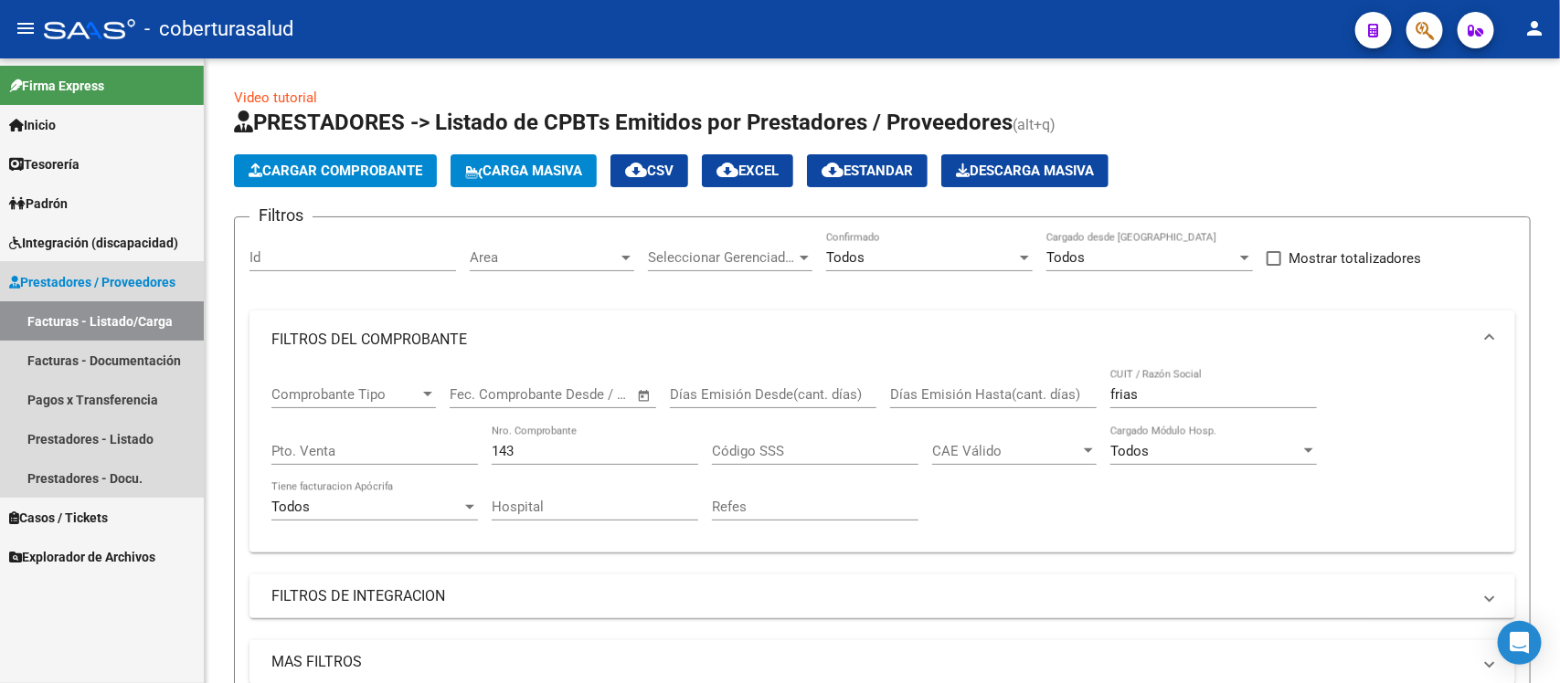
click at [108, 276] on span "Prestadores / Proveedores" at bounding box center [92, 282] width 166 height 20
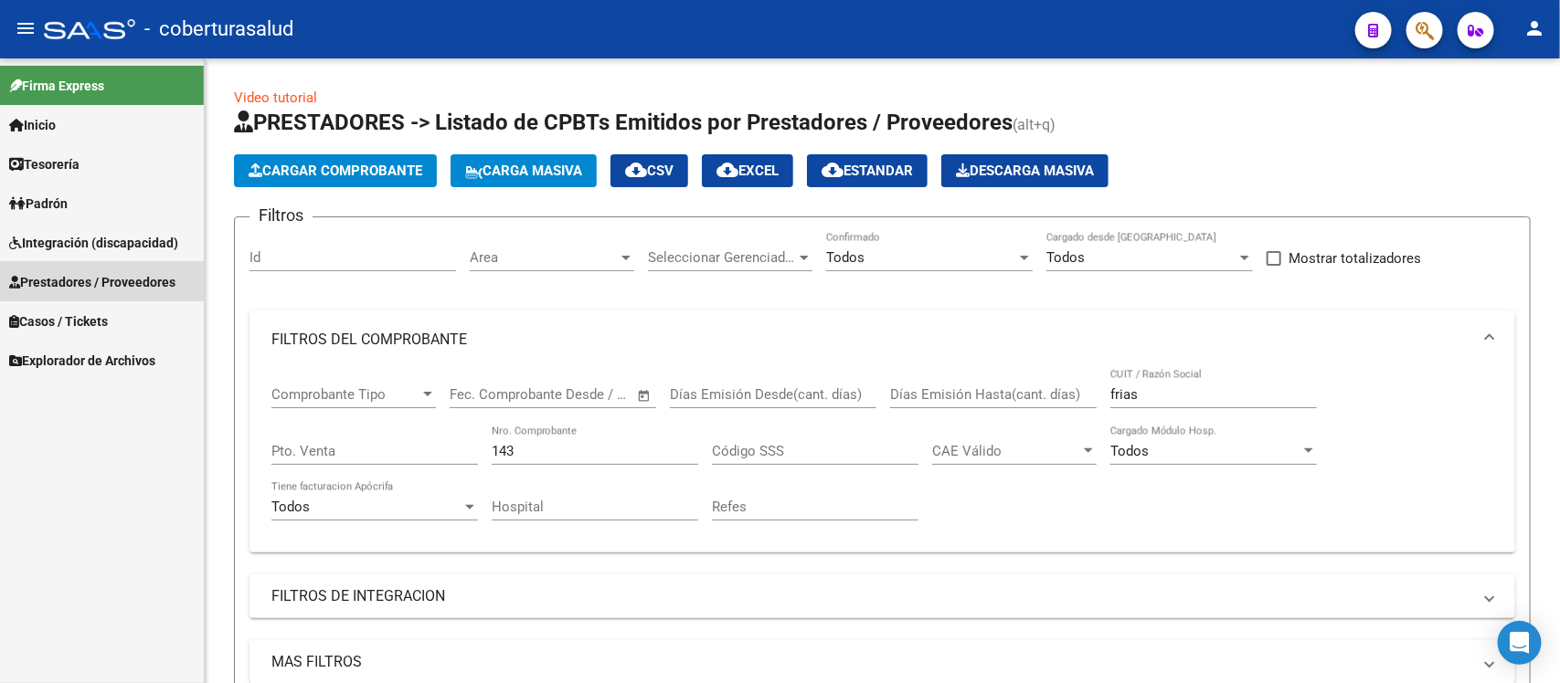
click at [108, 276] on span "Prestadores / Proveedores" at bounding box center [92, 282] width 166 height 20
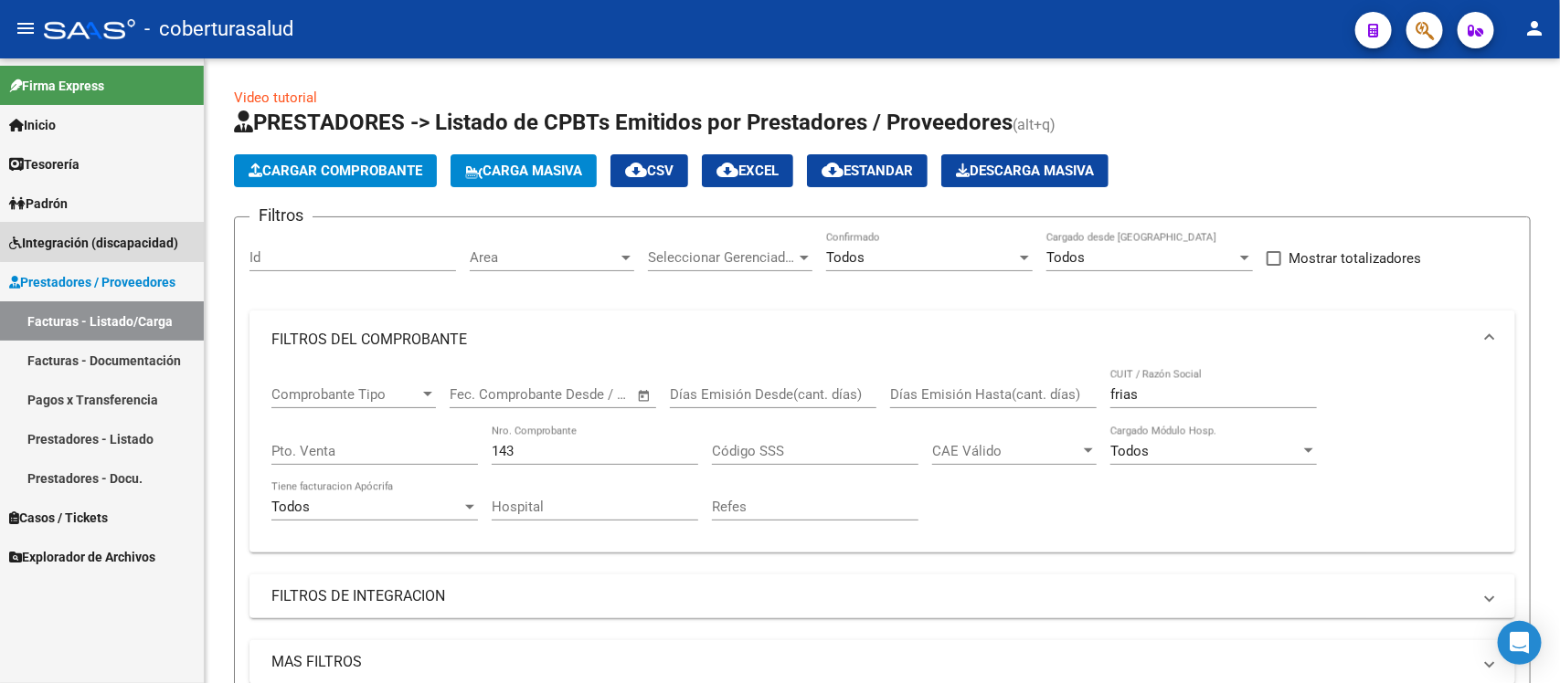
click at [106, 226] on link "Integración (discapacidad)" at bounding box center [102, 242] width 204 height 39
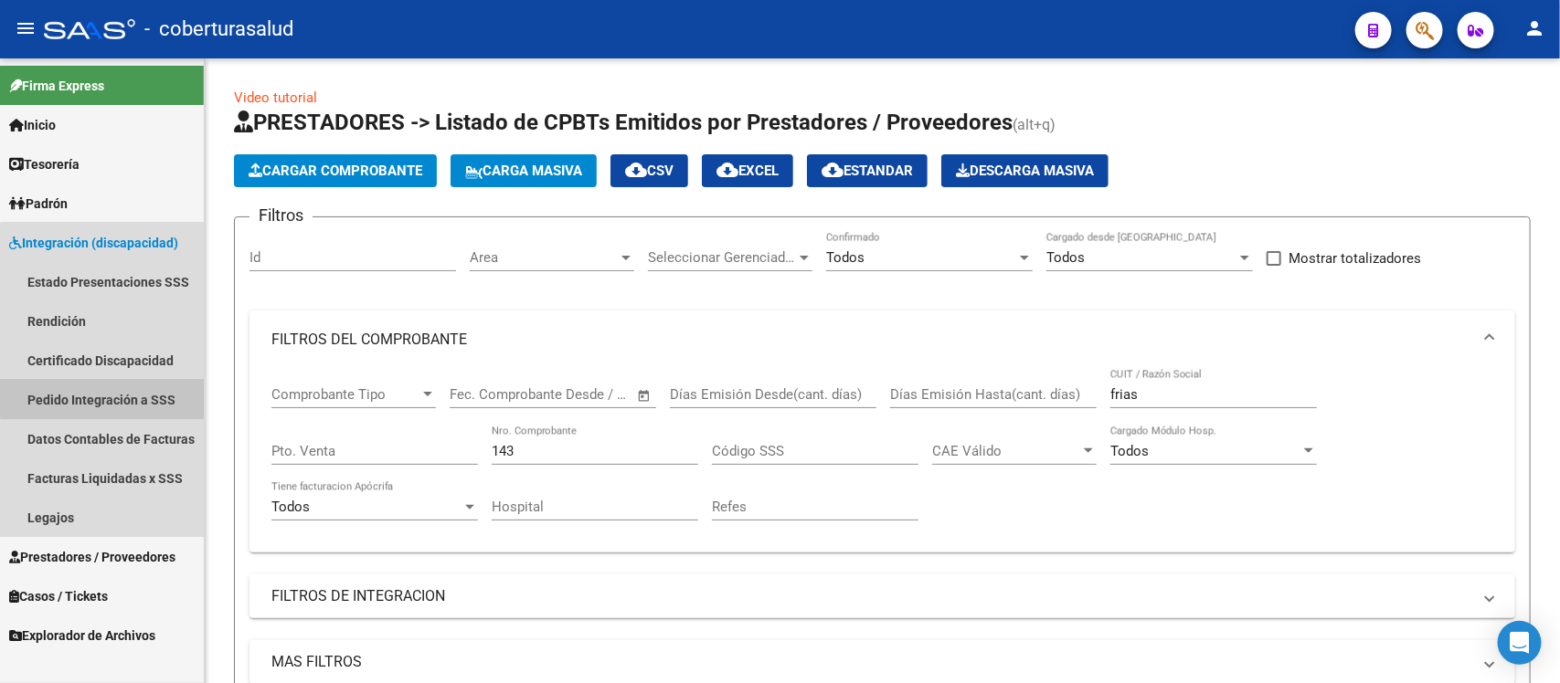
click at [153, 389] on link "Pedido Integración a SSS" at bounding box center [102, 399] width 204 height 39
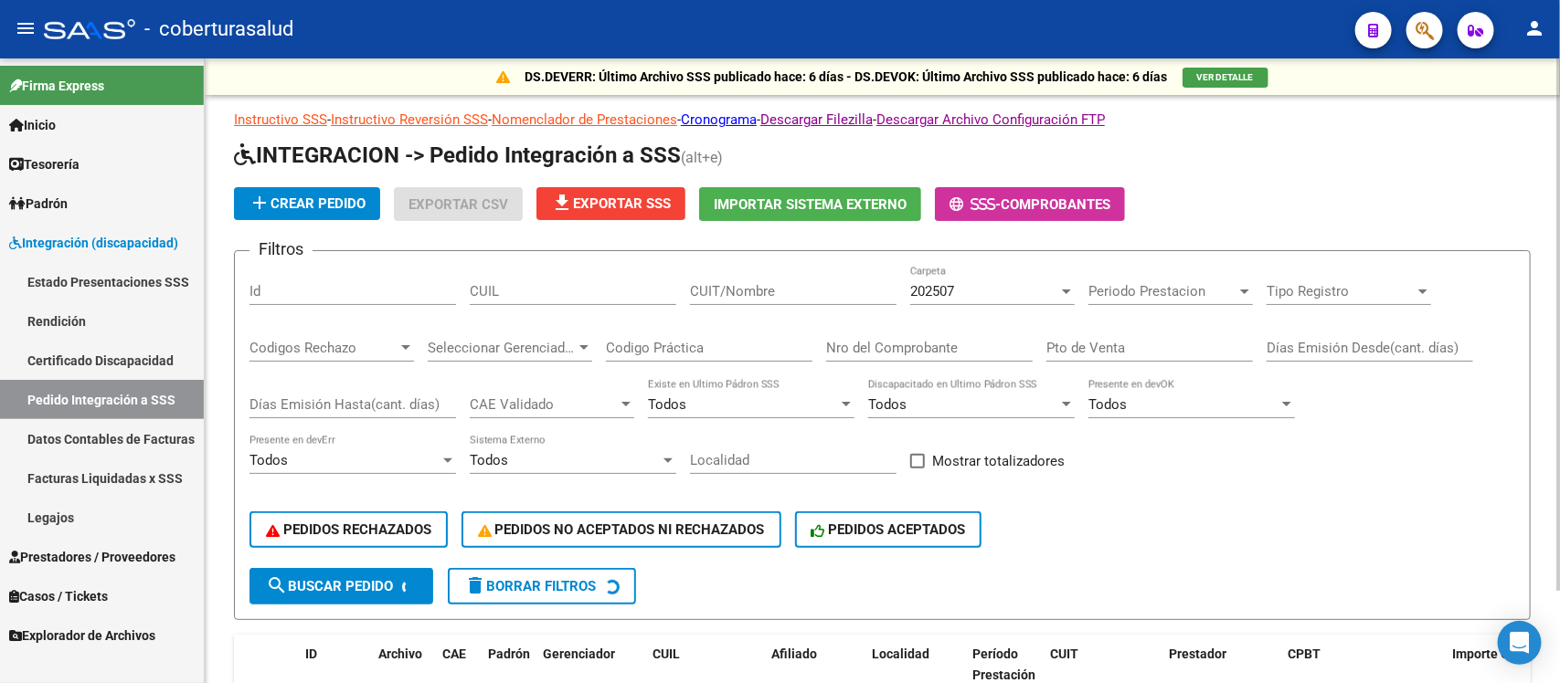
click at [1037, 277] on div "202507 Carpeta" at bounding box center [992, 285] width 164 height 39
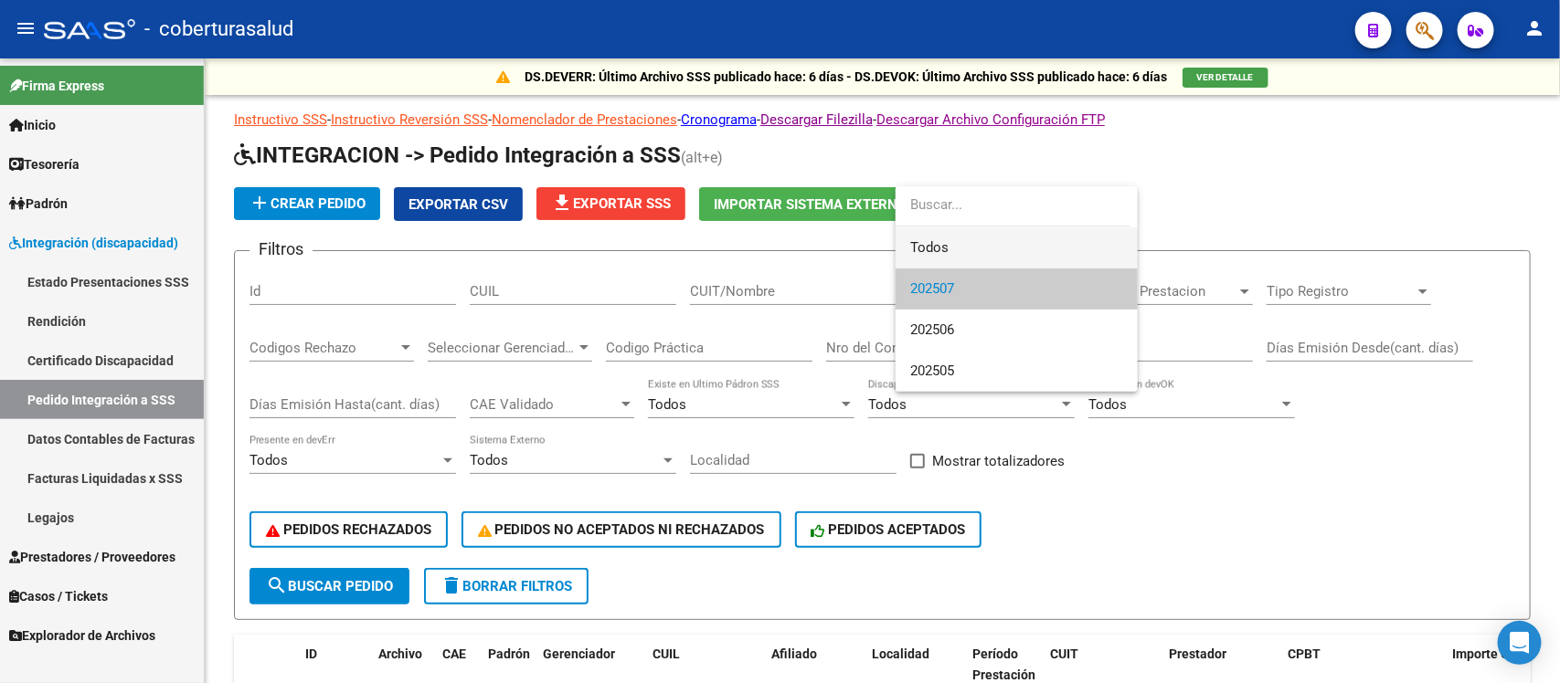
click at [980, 242] on span "Todos" at bounding box center [1016, 248] width 213 height 41
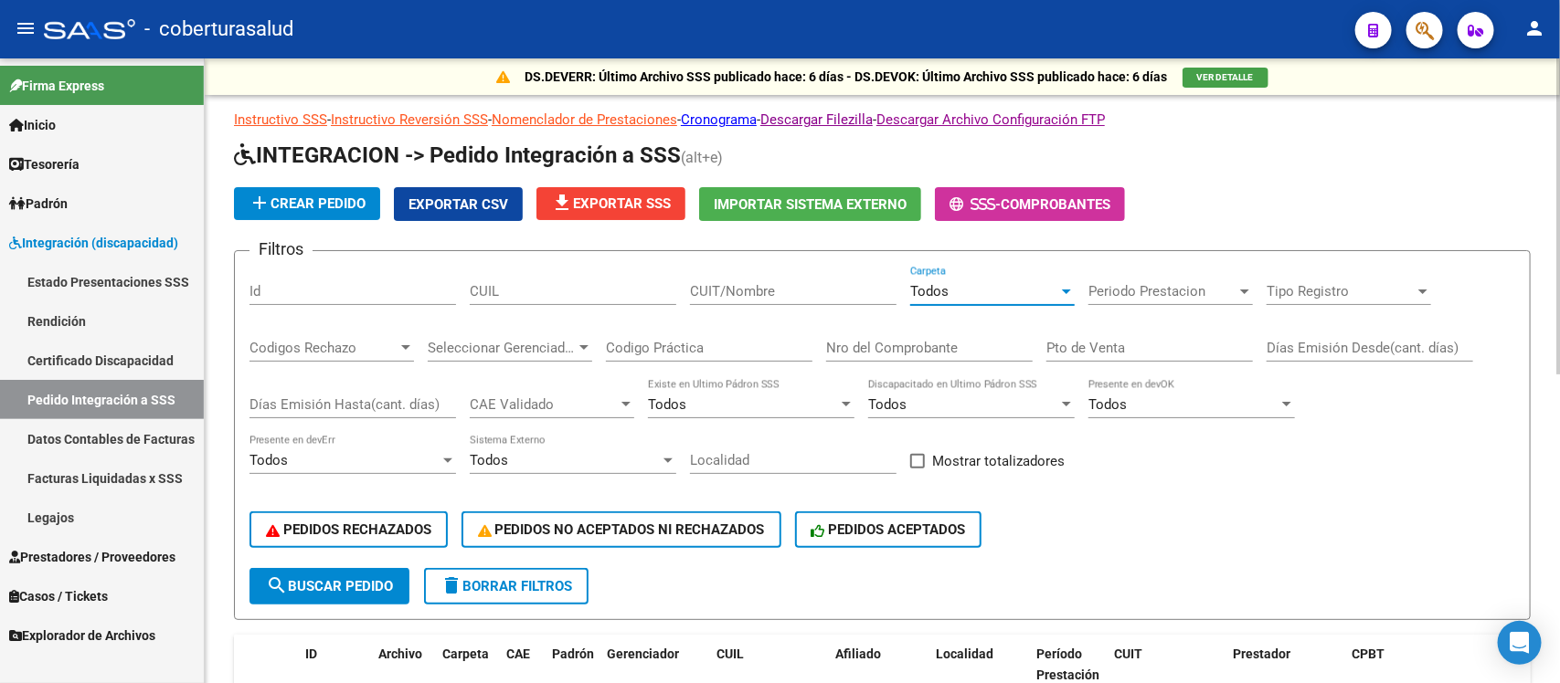
click at [800, 295] on input "CUIT/Nombre" at bounding box center [793, 291] width 207 height 16
paste input "27305409494"
type input "27305409494"
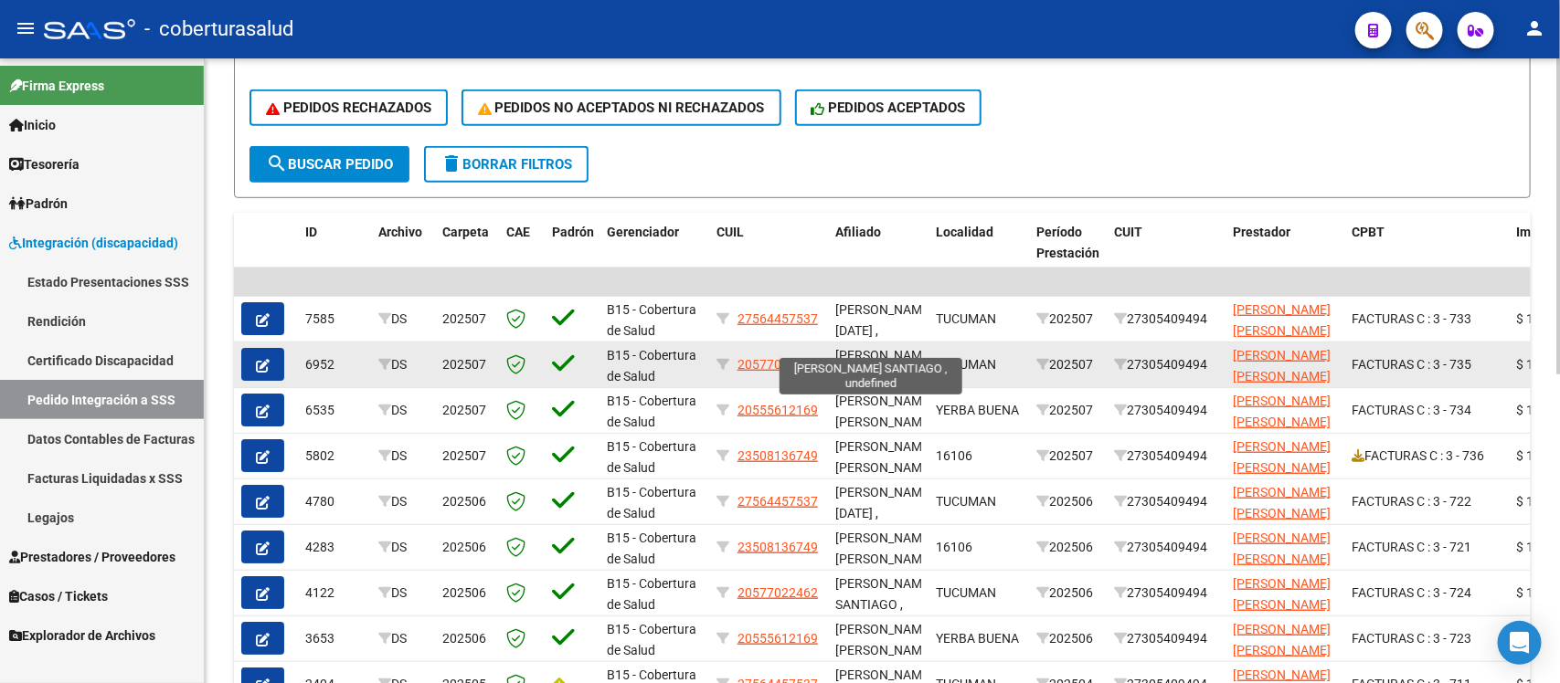
scroll to position [571, 0]
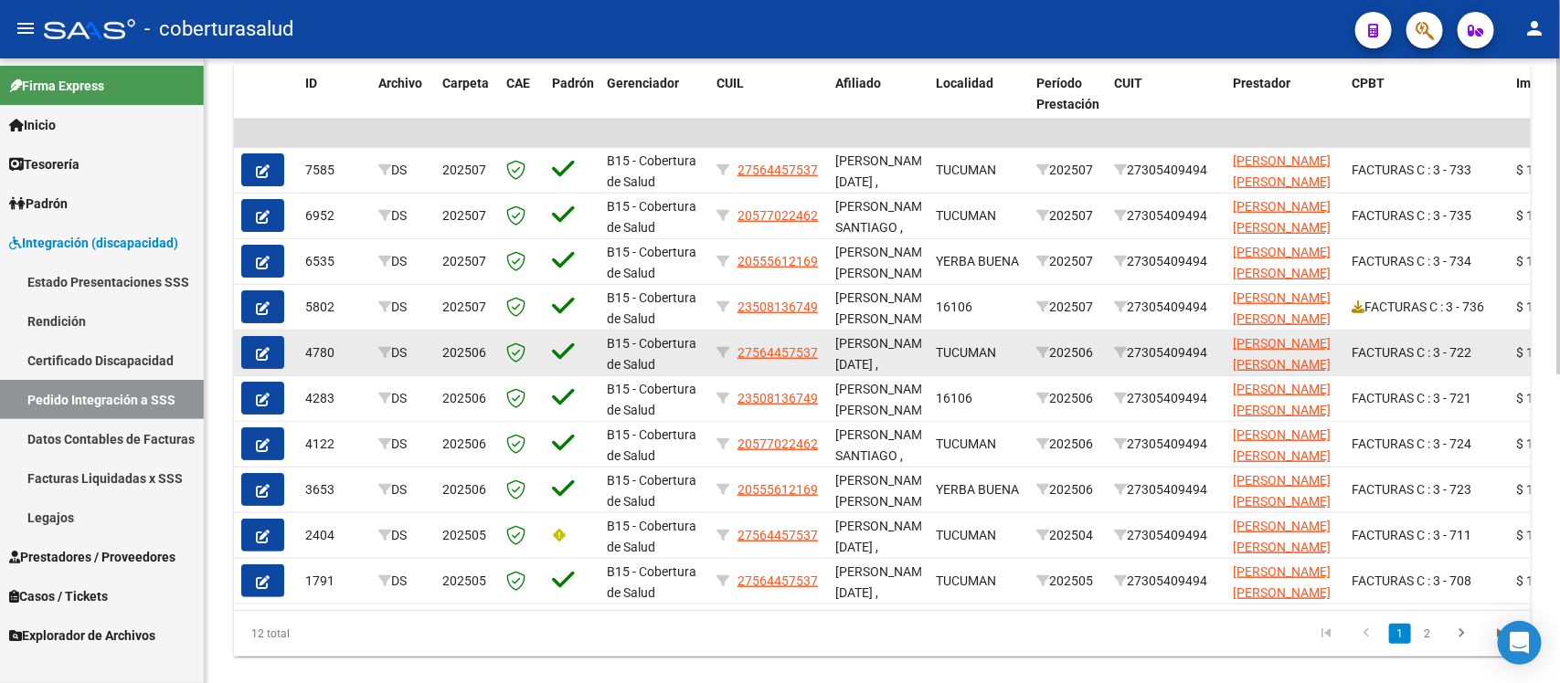
click at [265, 347] on icon "button" at bounding box center [263, 354] width 14 height 14
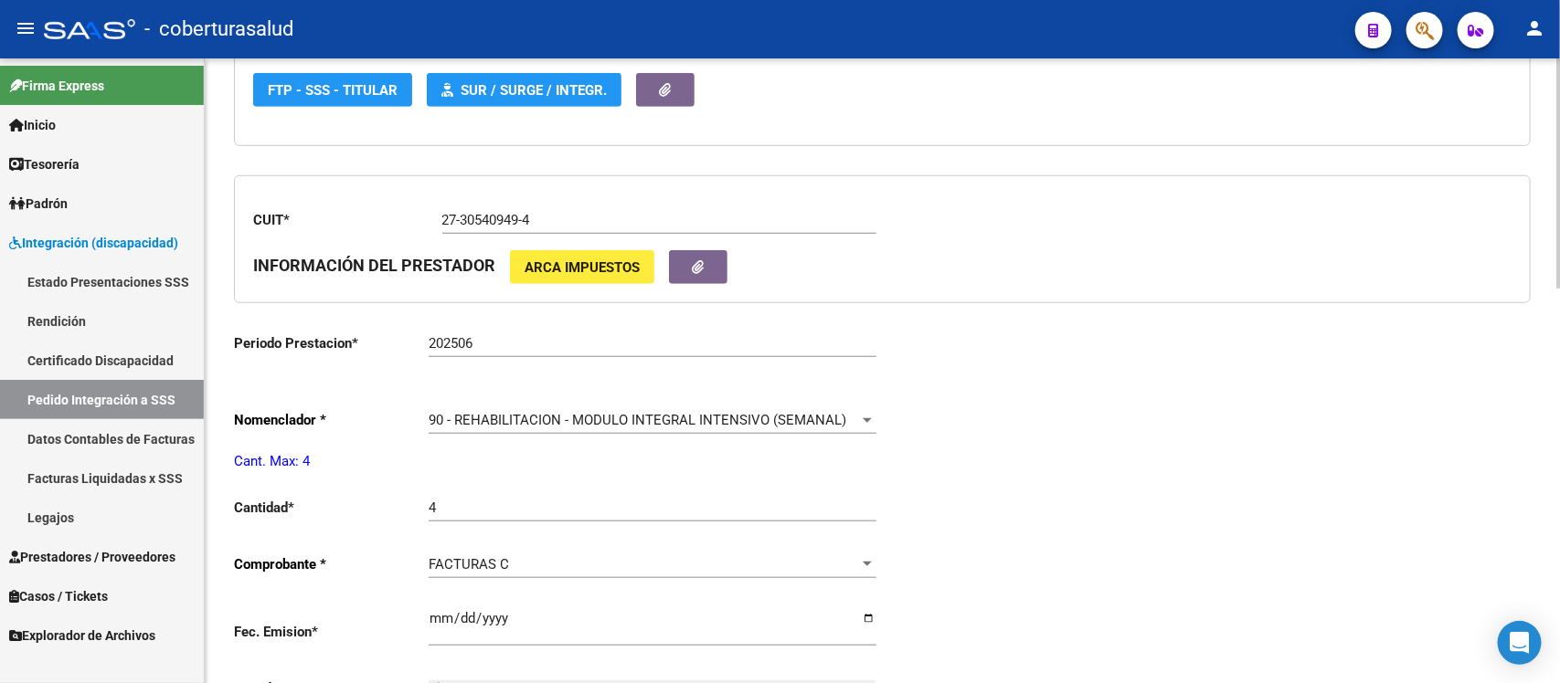
type input "27564457537"
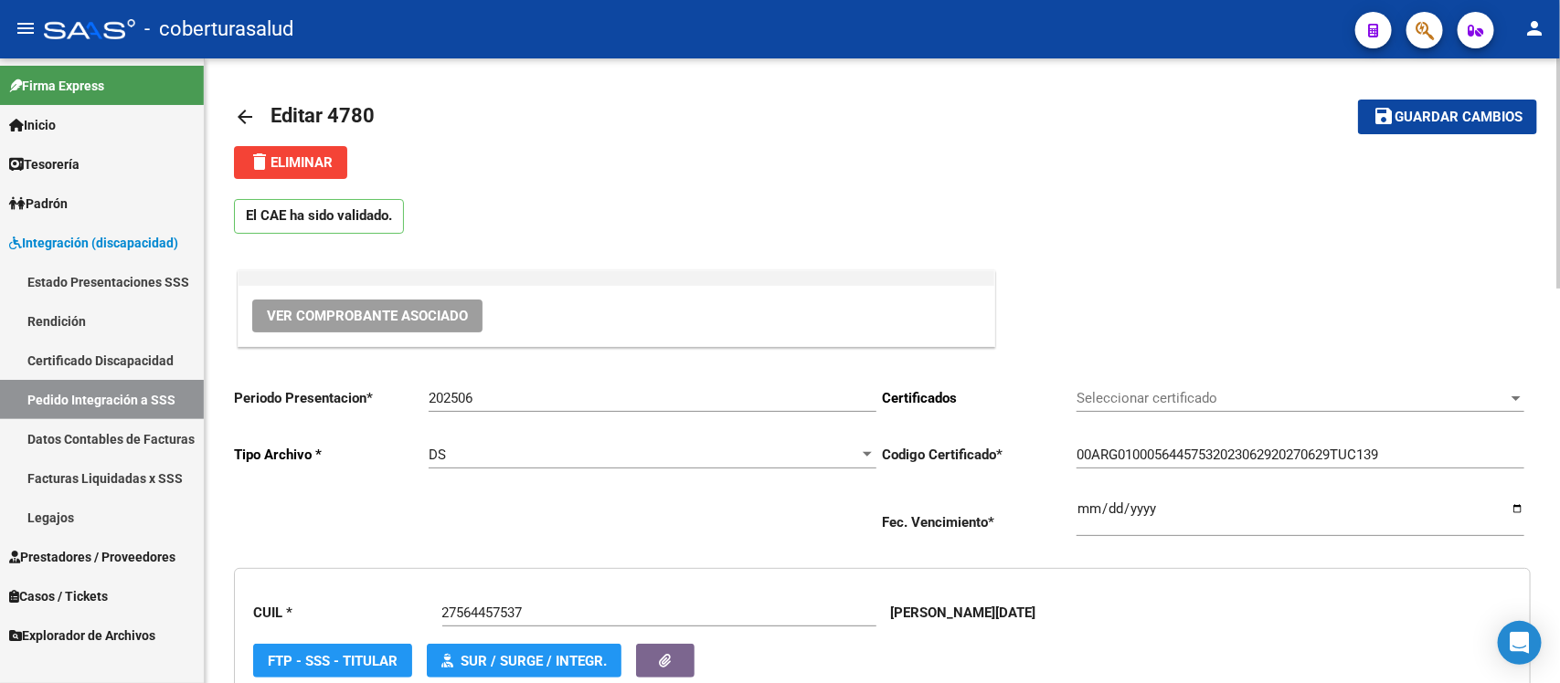
click at [244, 108] on mat-icon "arrow_back" at bounding box center [245, 117] width 22 height 22
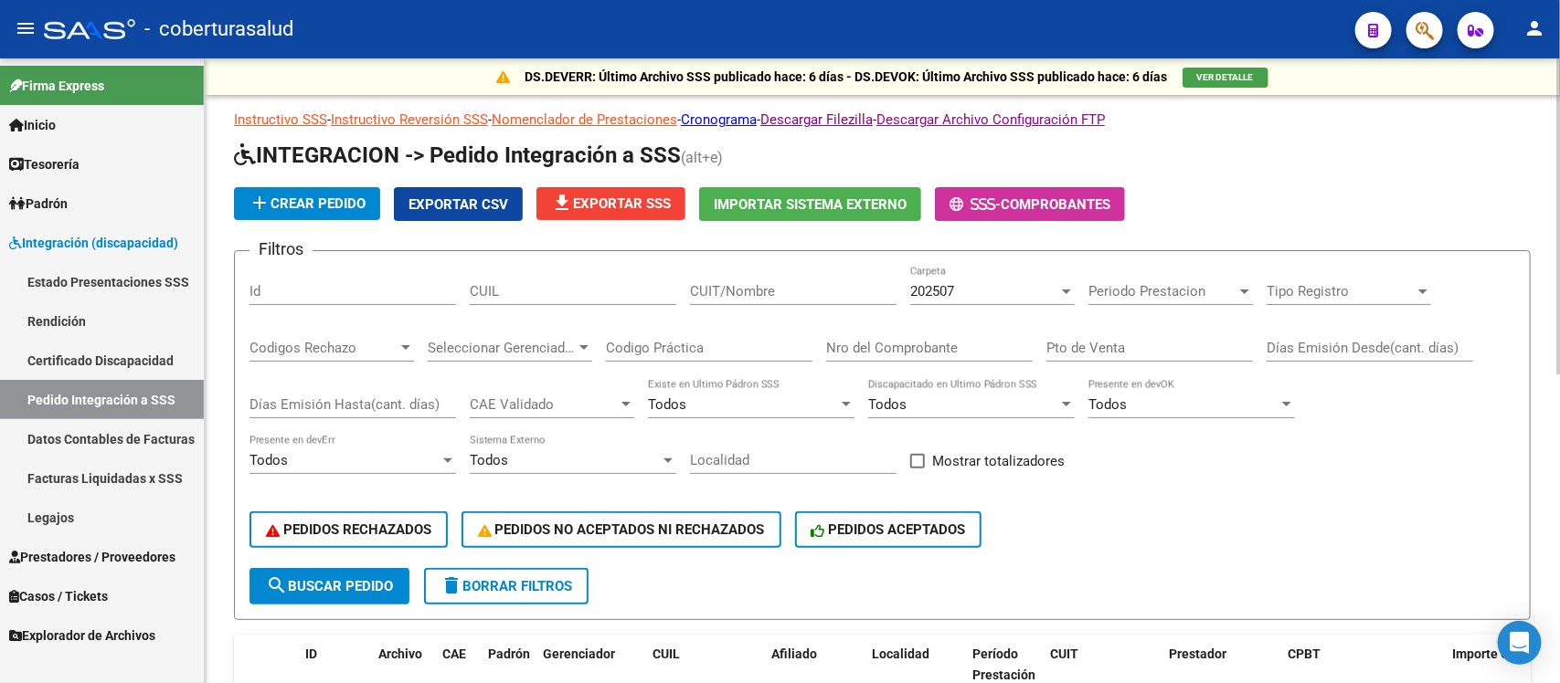
click at [778, 293] on input "CUIT/Nombre" at bounding box center [793, 291] width 207 height 16
paste input "27305409494"
type input "27305409494"
click at [1051, 291] on div "202507" at bounding box center [984, 291] width 148 height 16
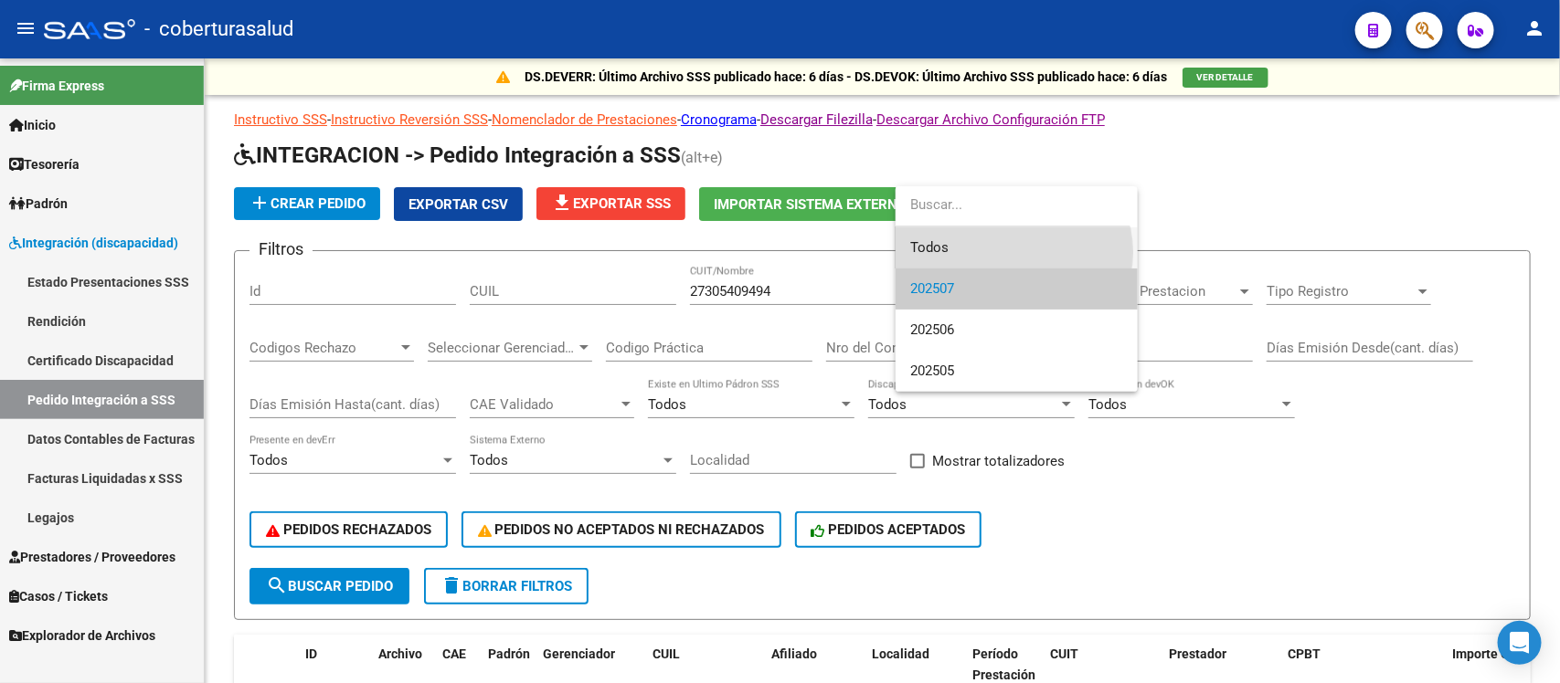
click at [1007, 252] on span "Todos" at bounding box center [1016, 248] width 213 height 41
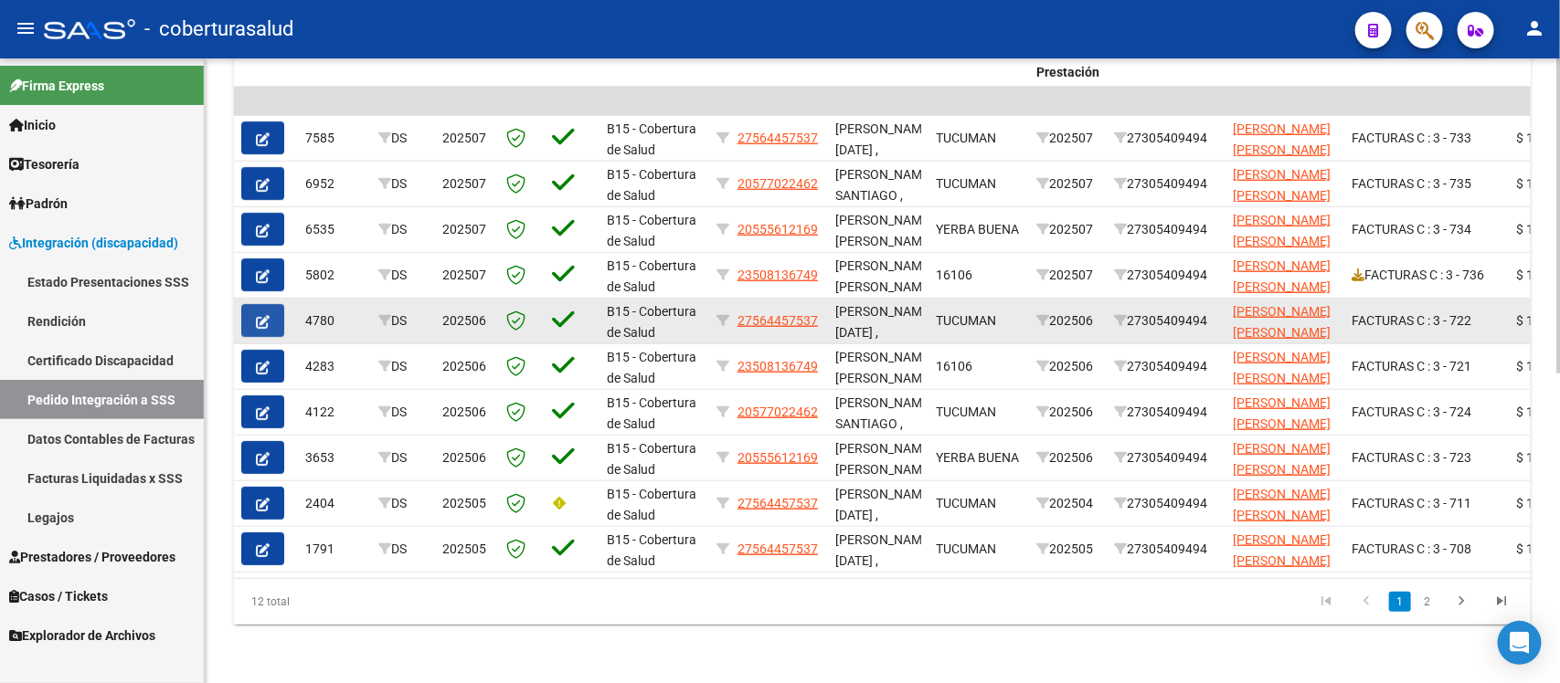
click at [270, 304] on button "button" at bounding box center [262, 320] width 43 height 33
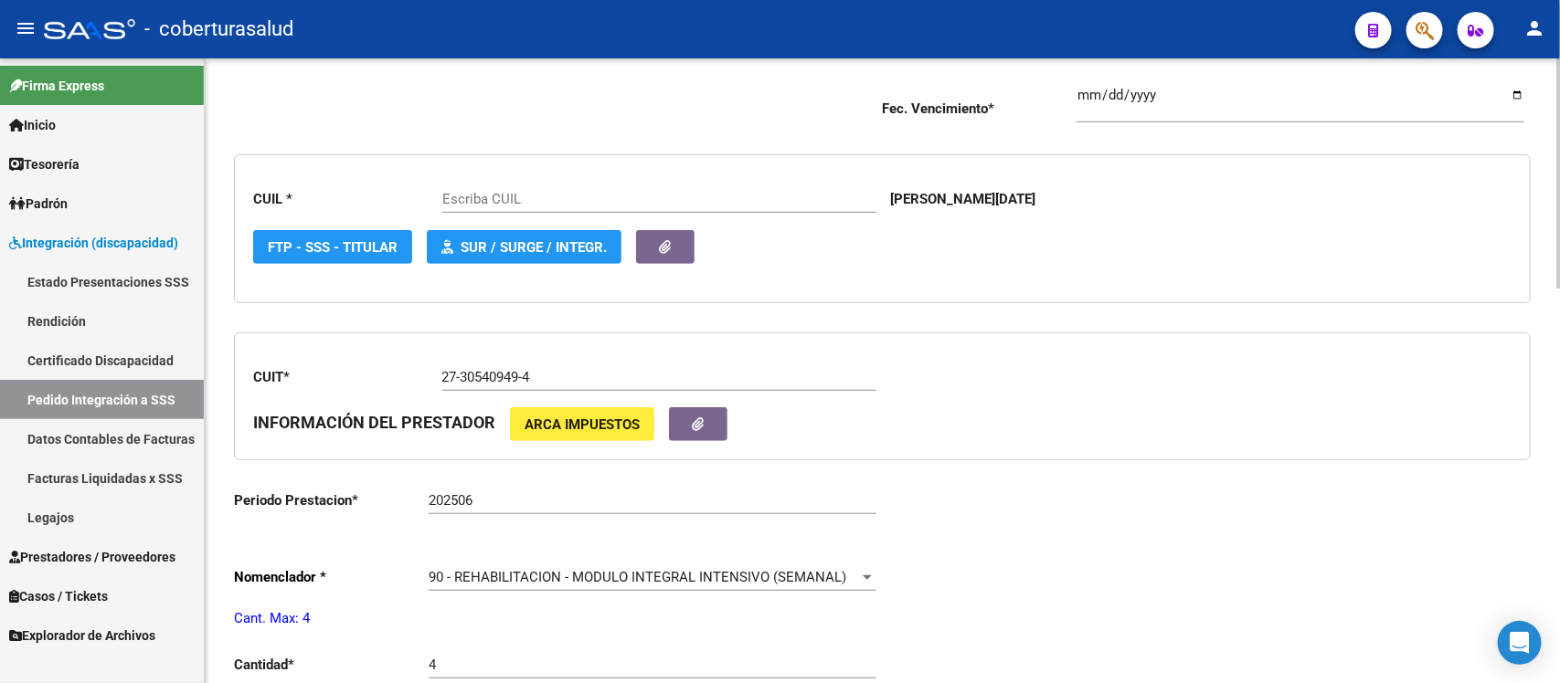
scroll to position [457, 0]
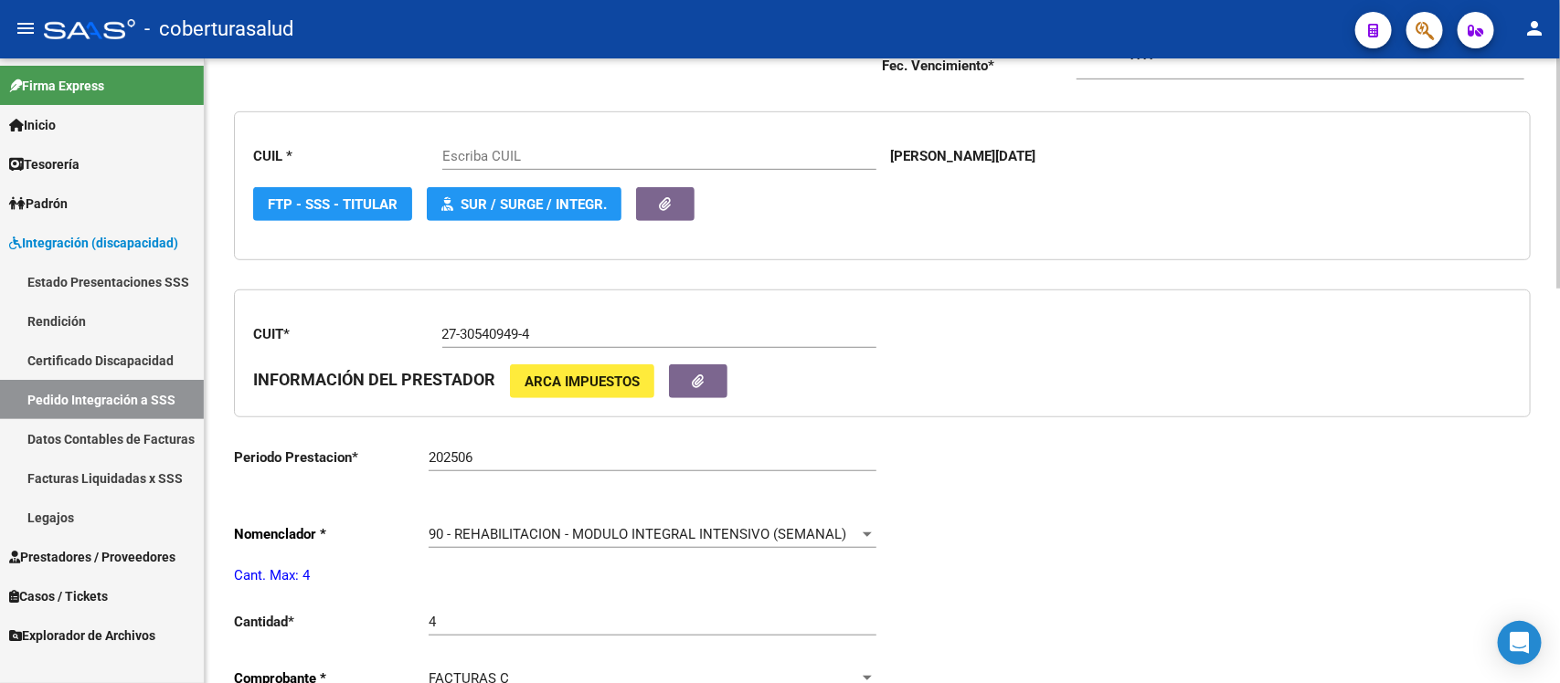
type input "27564457537"
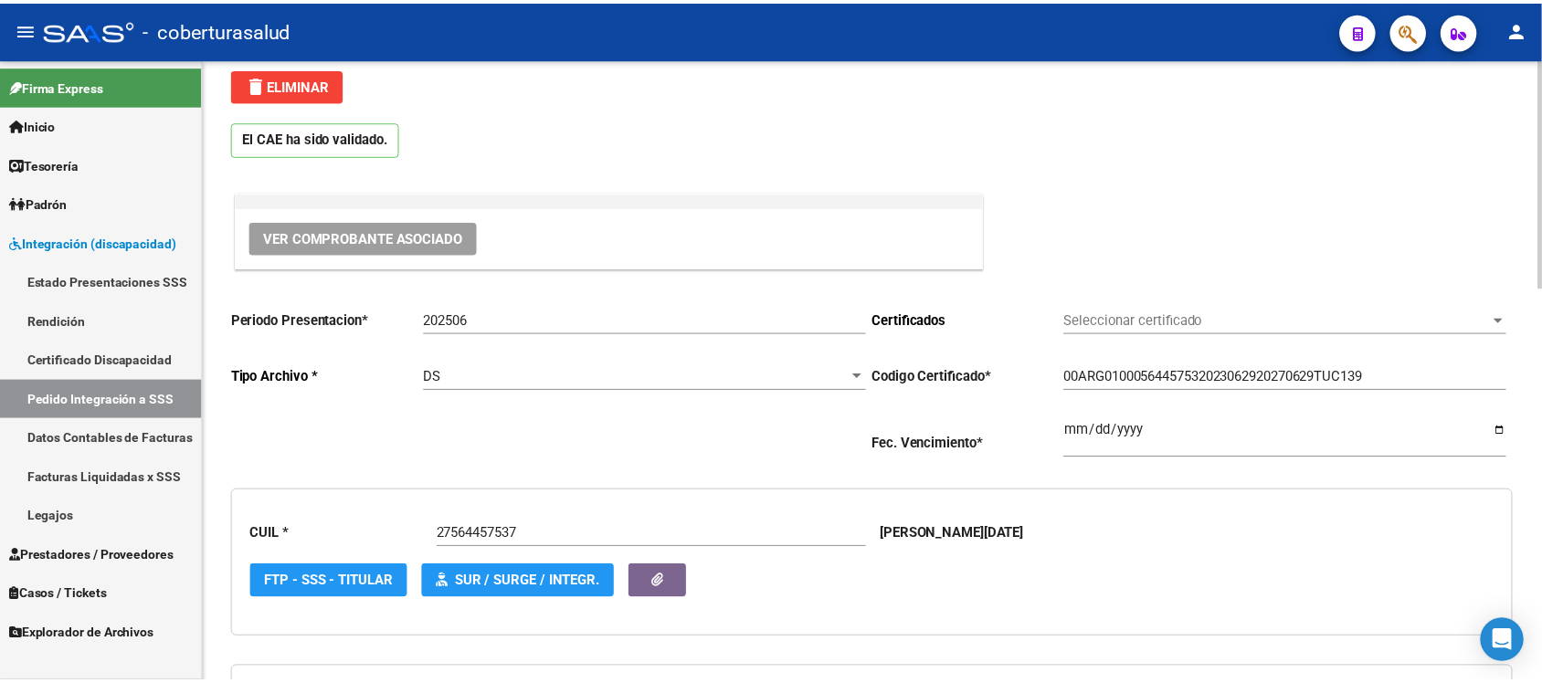
scroll to position [0, 0]
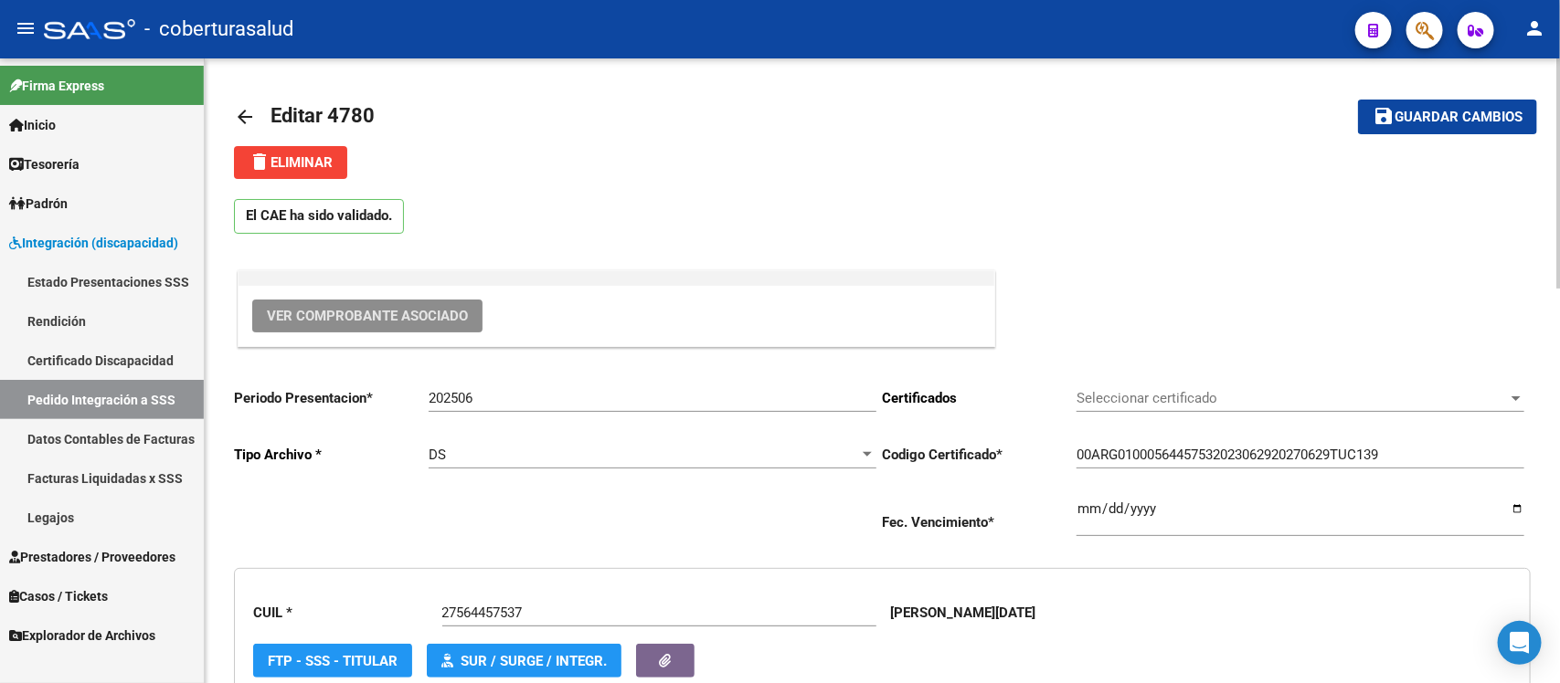
click at [400, 316] on span "Ver Comprobante Asociado" at bounding box center [367, 316] width 201 height 16
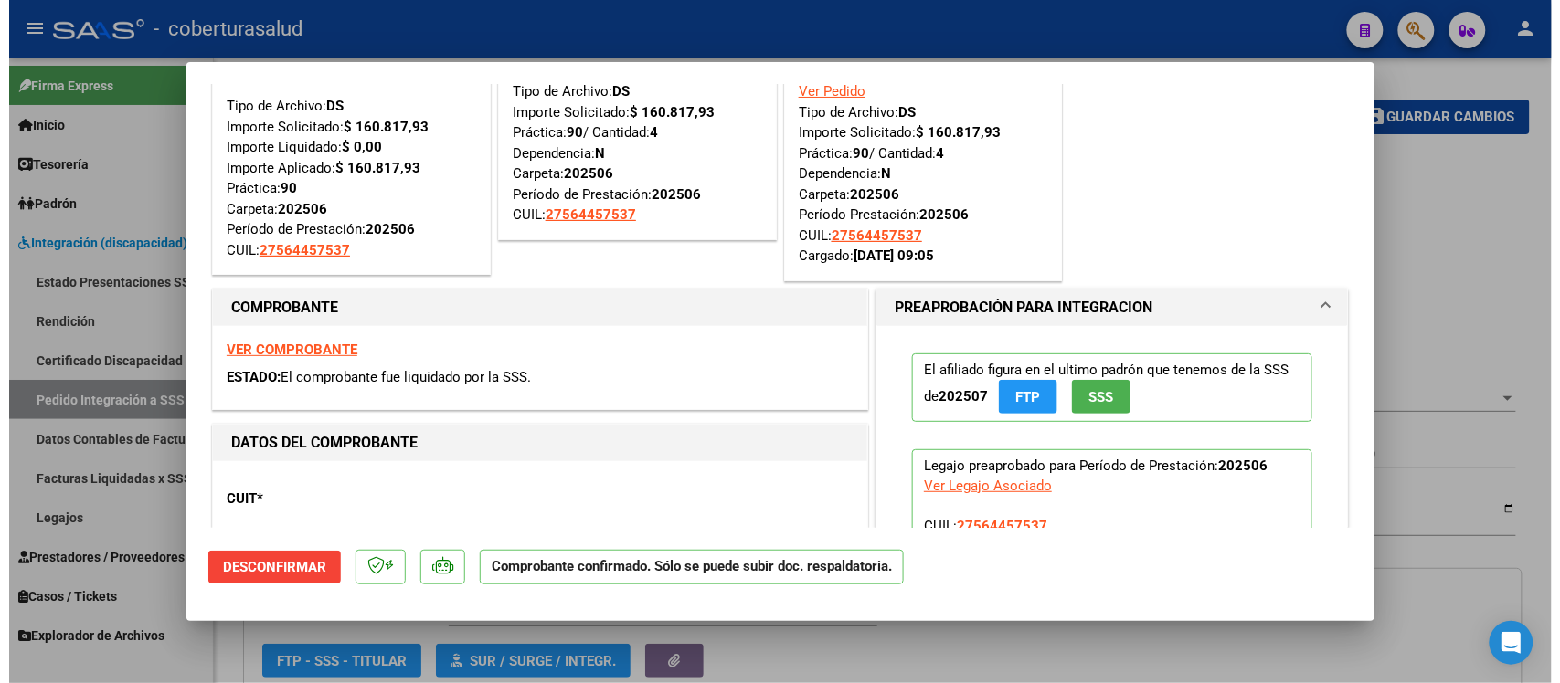
scroll to position [114, 0]
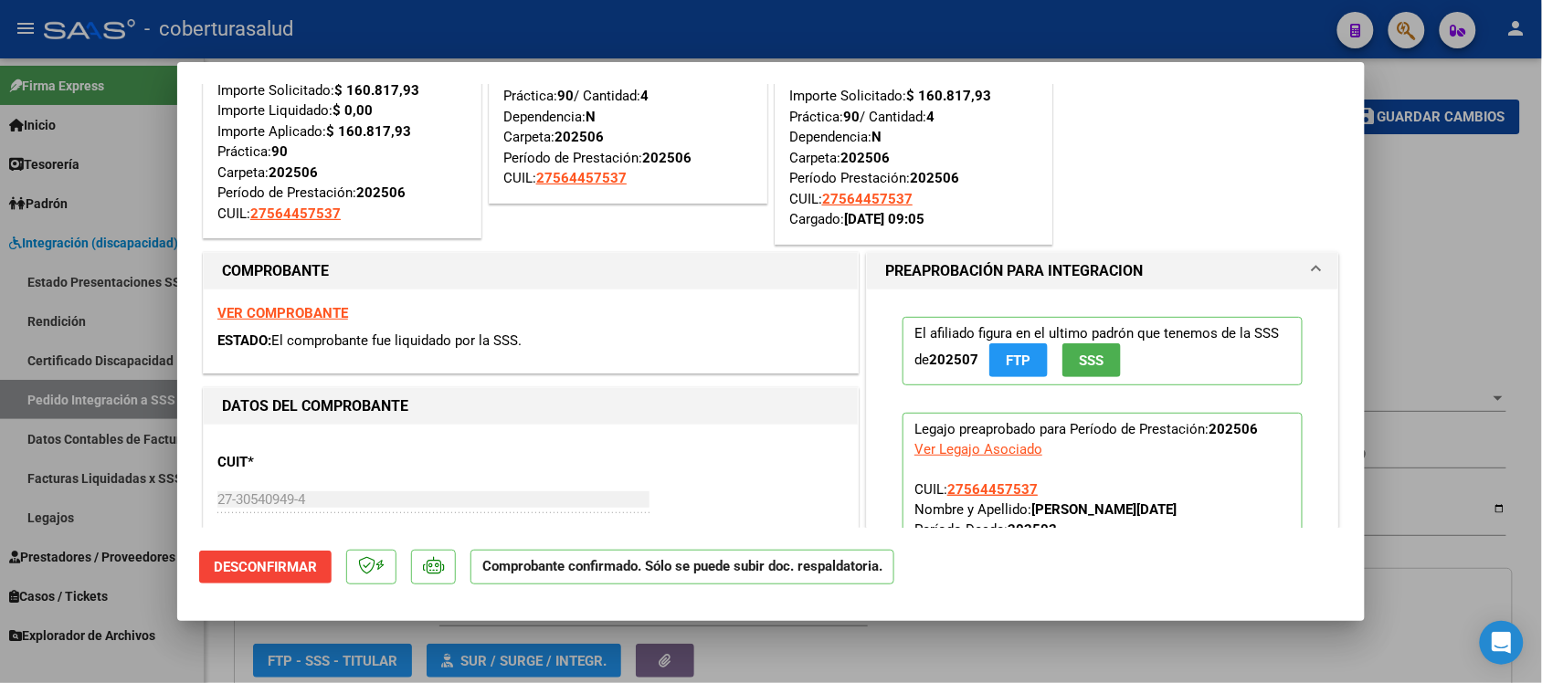
click at [302, 318] on strong "VER COMPROBANTE" at bounding box center [282, 313] width 131 height 16
type input "$ 0,00"
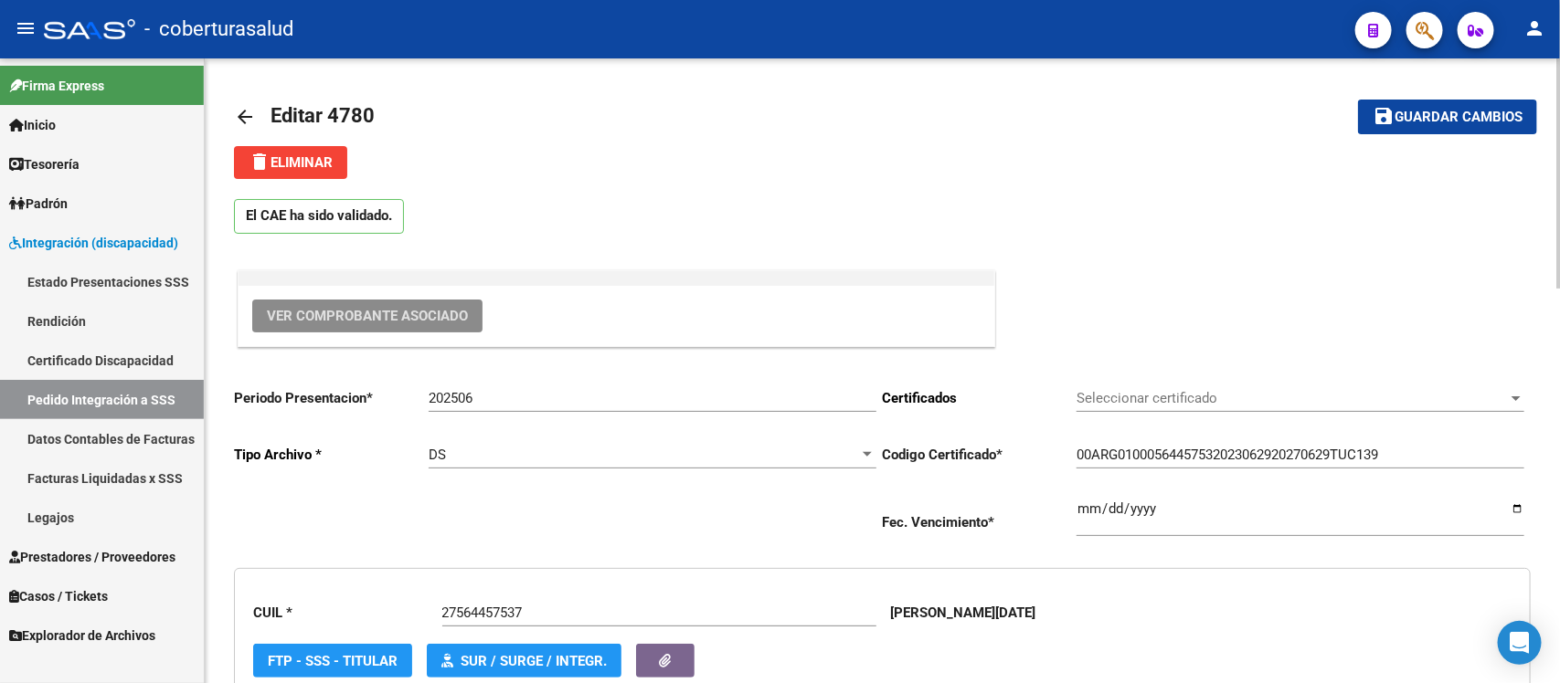
click at [249, 124] on mat-icon "arrow_back" at bounding box center [245, 117] width 22 height 22
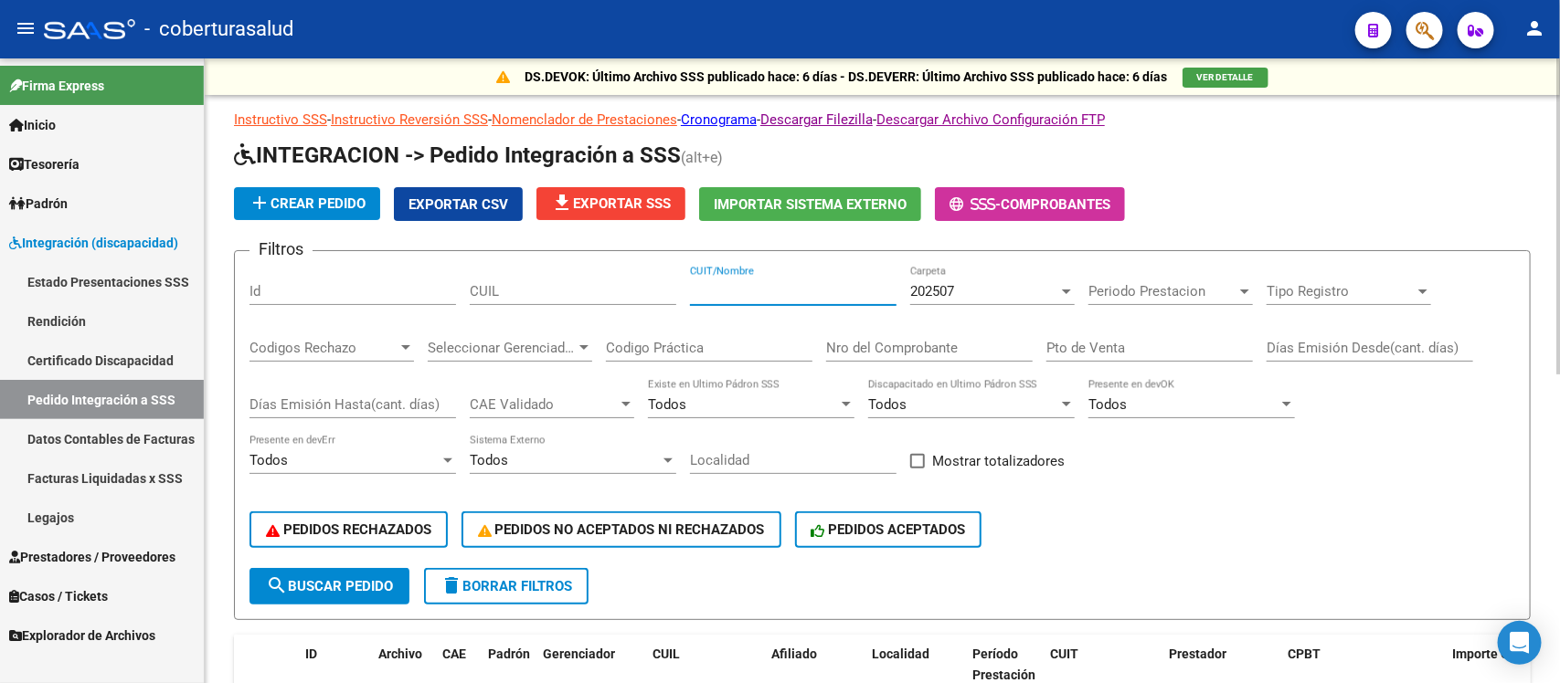
click at [815, 285] on input "CUIT/Nombre" at bounding box center [793, 291] width 207 height 16
paste input "27305409494"
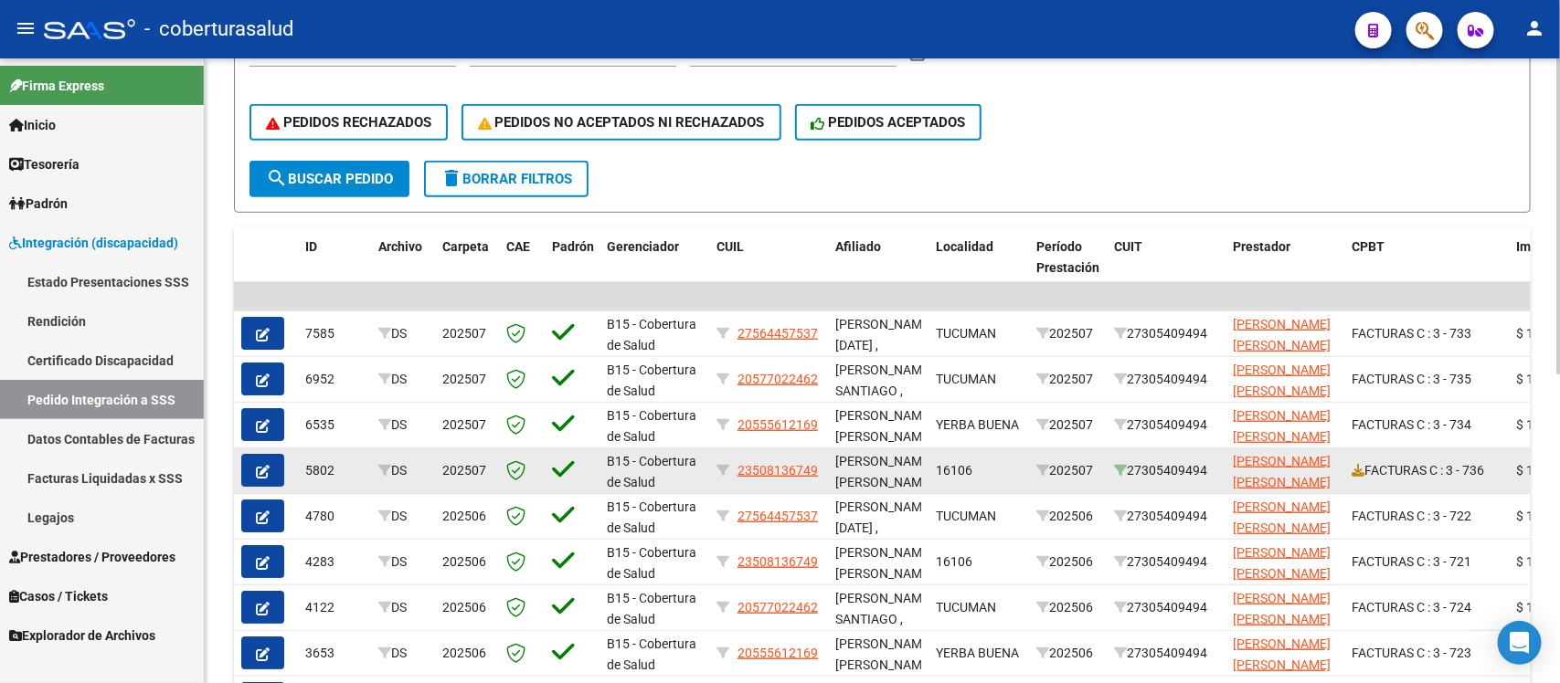
scroll to position [114, 0]
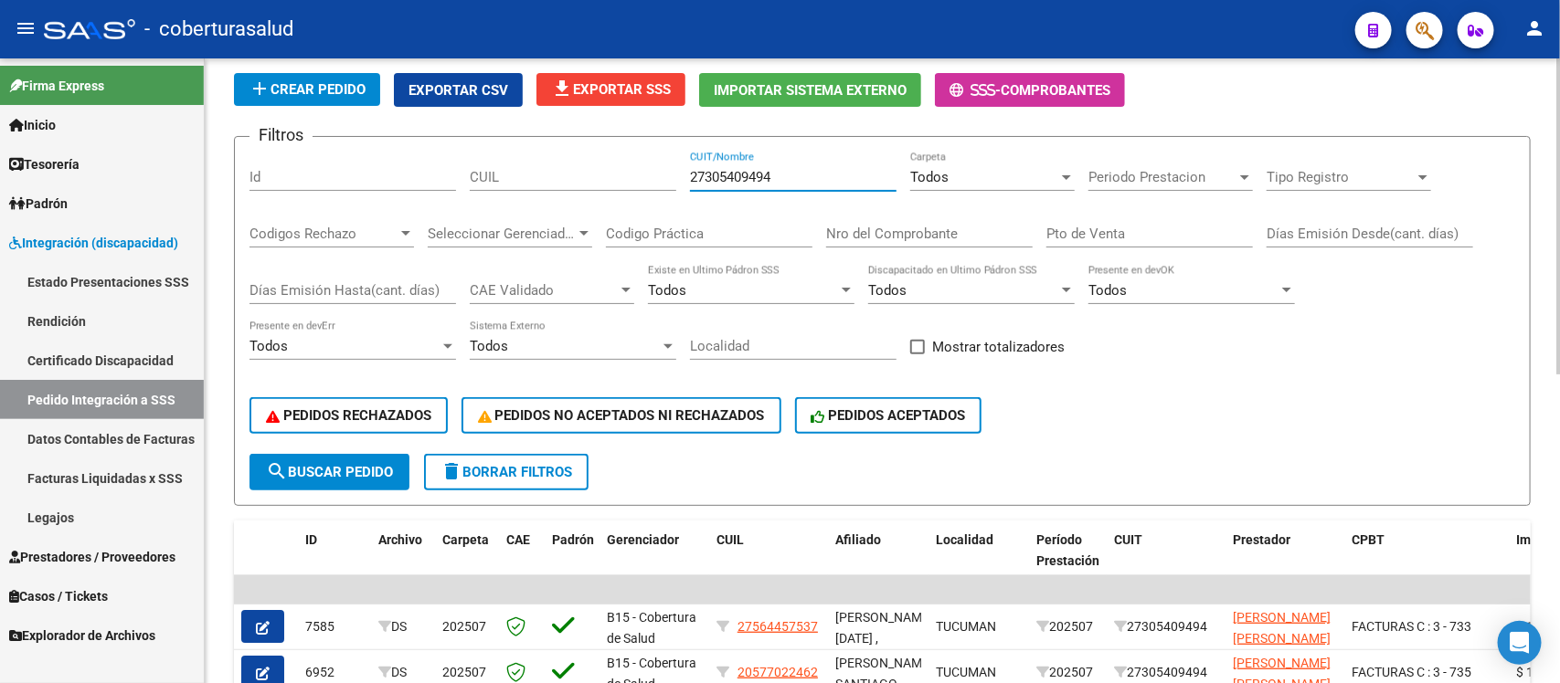
click at [819, 170] on input "27305409494" at bounding box center [793, 177] width 207 height 16
drag, startPoint x: 786, startPoint y: 170, endPoint x: 597, endPoint y: 160, distance: 189.4
click at [597, 160] on div "Filtros Id CUIL 27305409494 CUIT/Nombre Todos Carpeta Periodo Prestacion Period…" at bounding box center [882, 303] width 1266 height 302
paste input "40436743"
type input "27404367434"
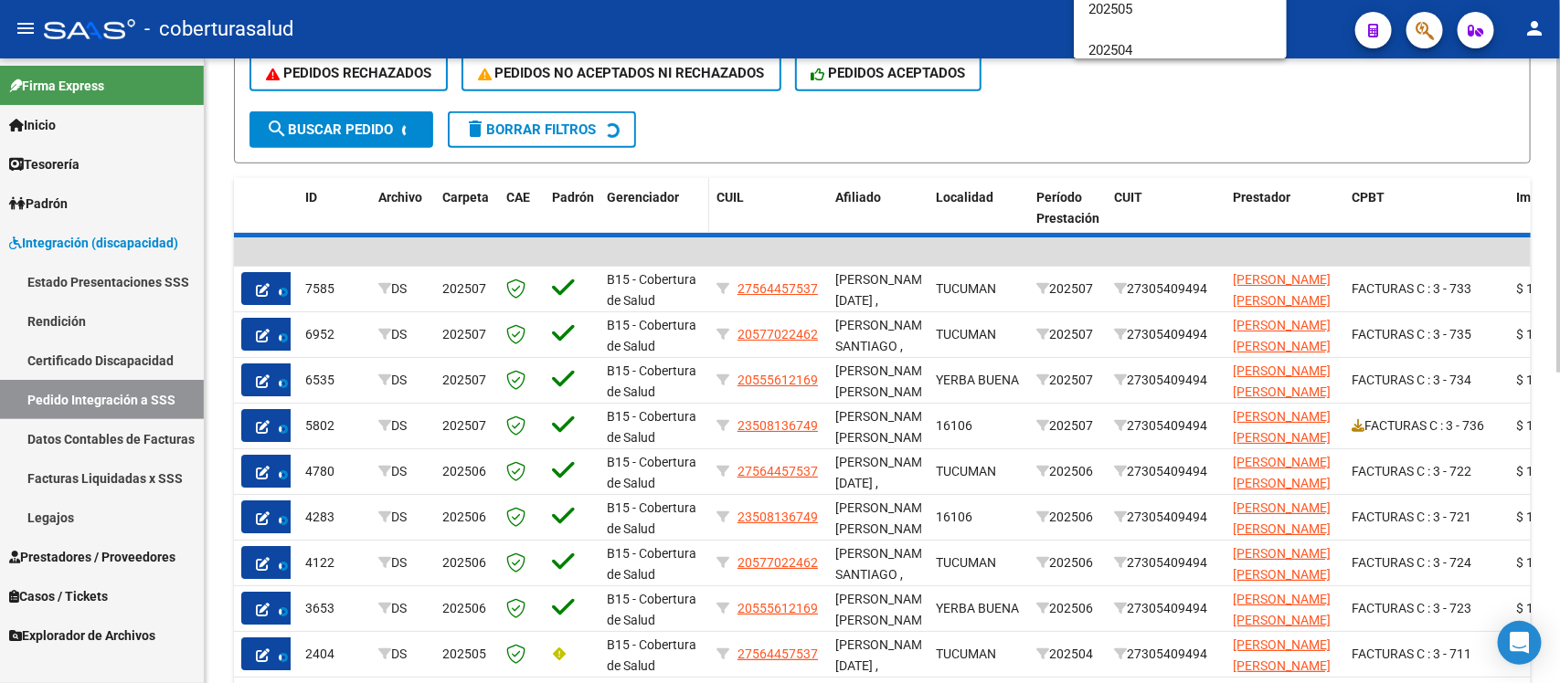
scroll to position [12, 0]
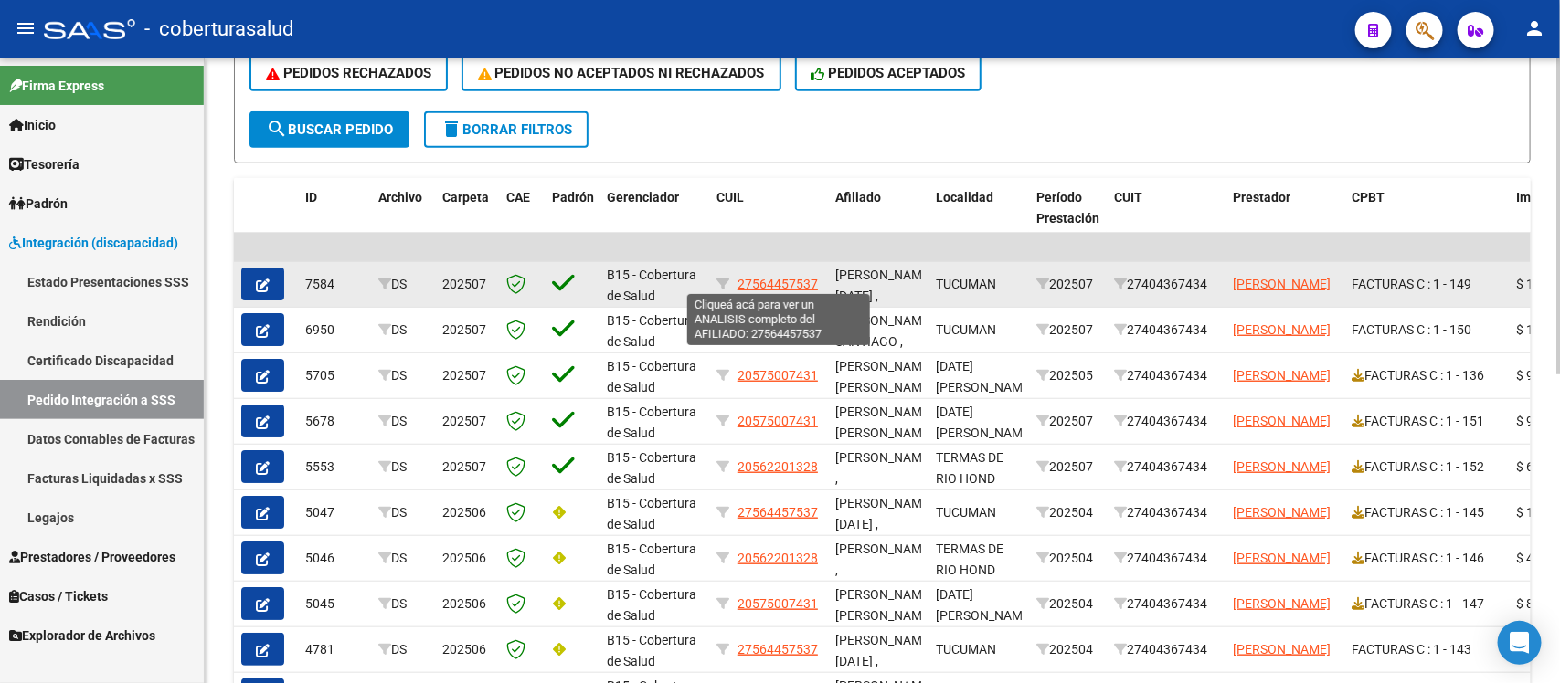
drag, startPoint x: 819, startPoint y: 275, endPoint x: 738, endPoint y: 279, distance: 80.5
click at [738, 279] on div "27564457537" at bounding box center [768, 284] width 104 height 21
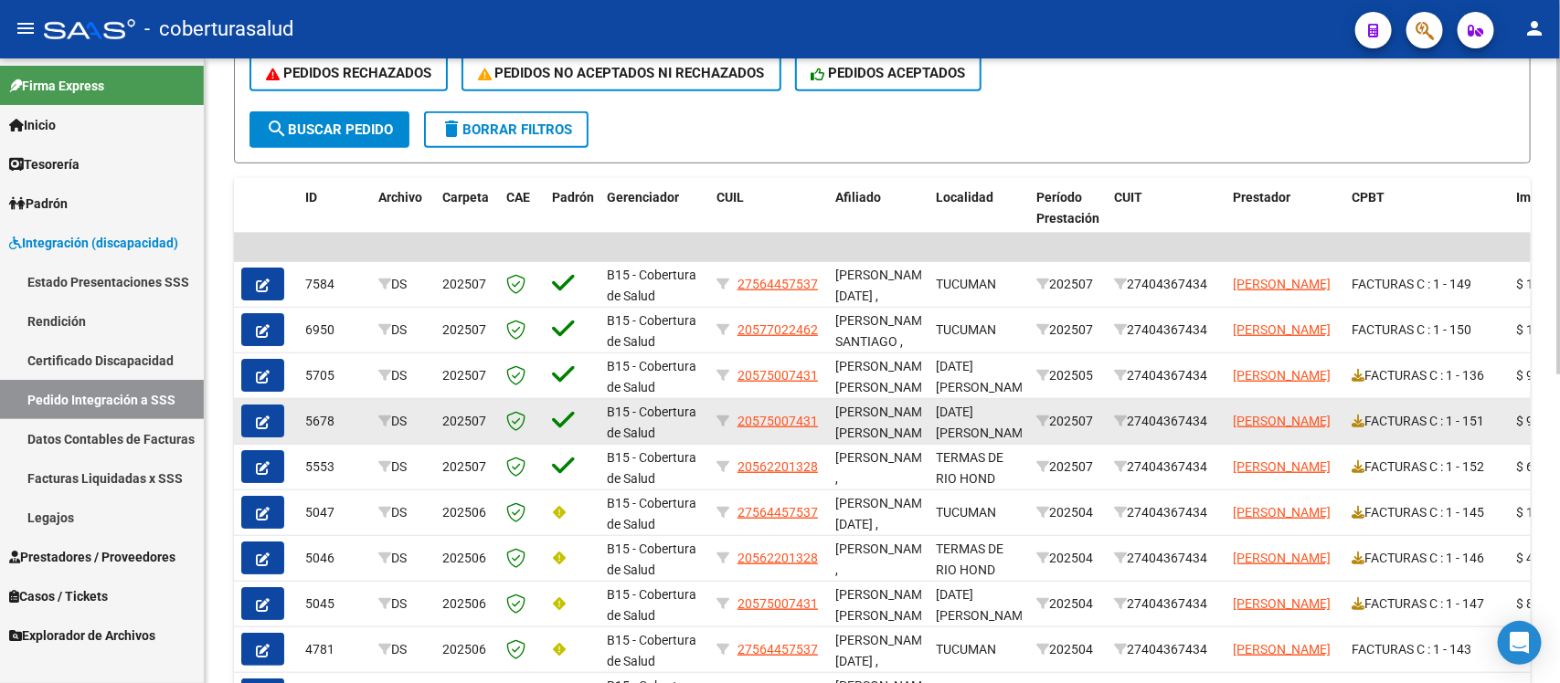
copy span "27564457537"
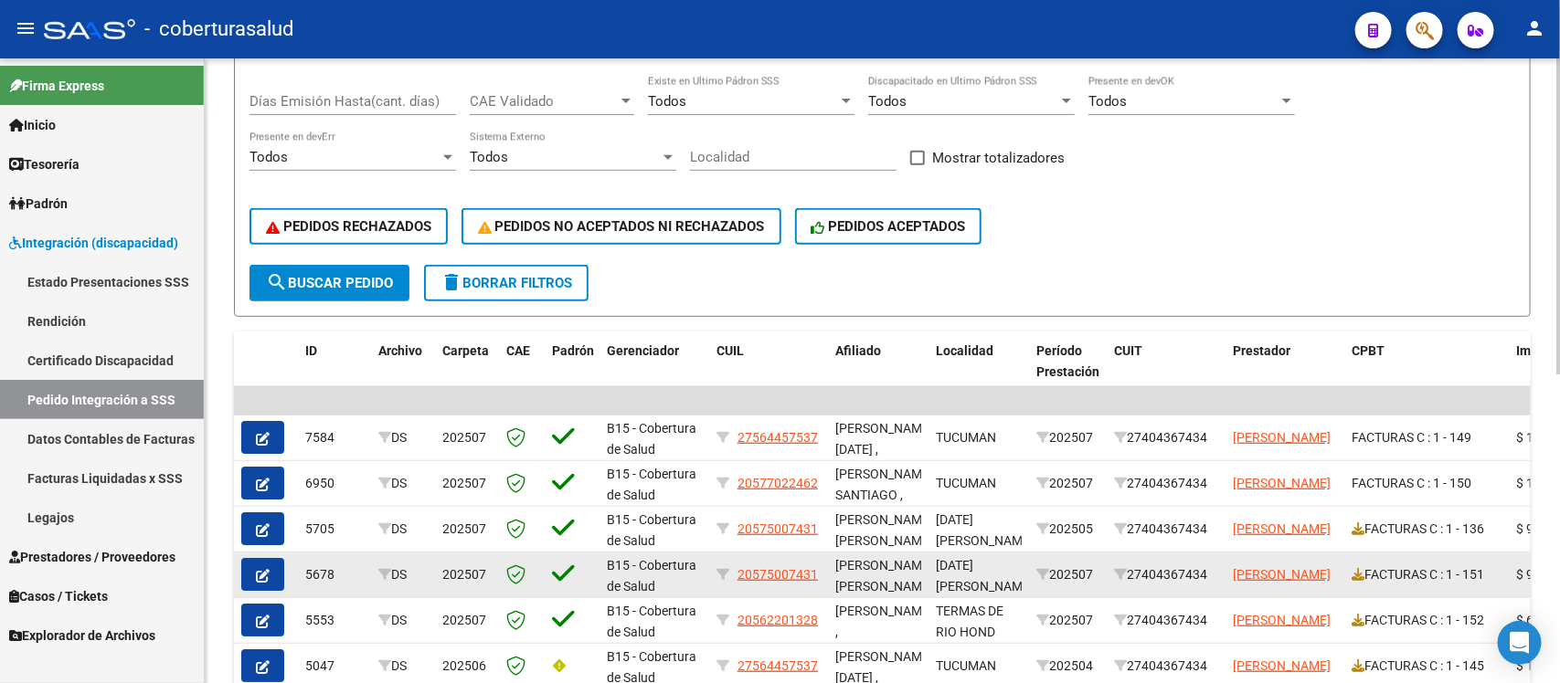
scroll to position [0, 0]
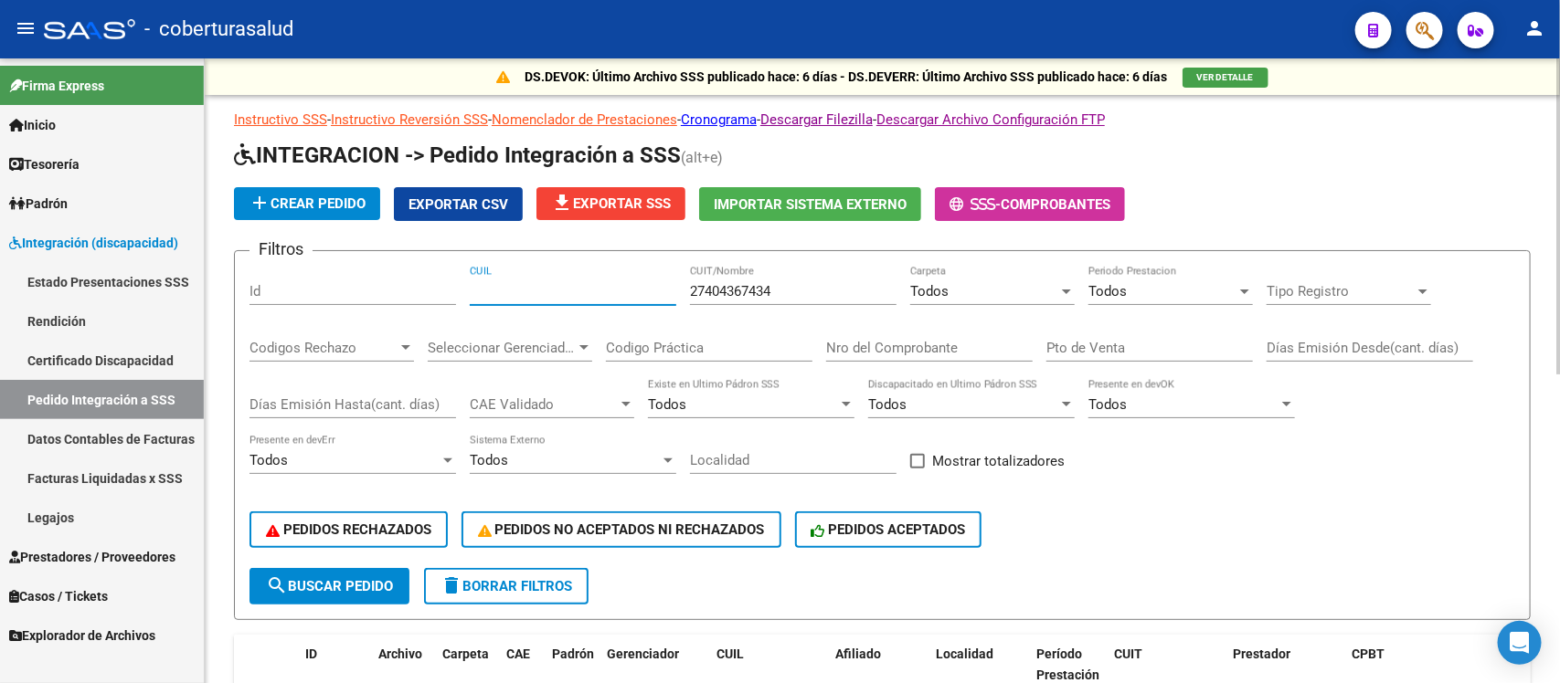
click at [533, 294] on input "CUIL" at bounding box center [573, 291] width 207 height 16
paste input "27564457537"
type input "27564457537"
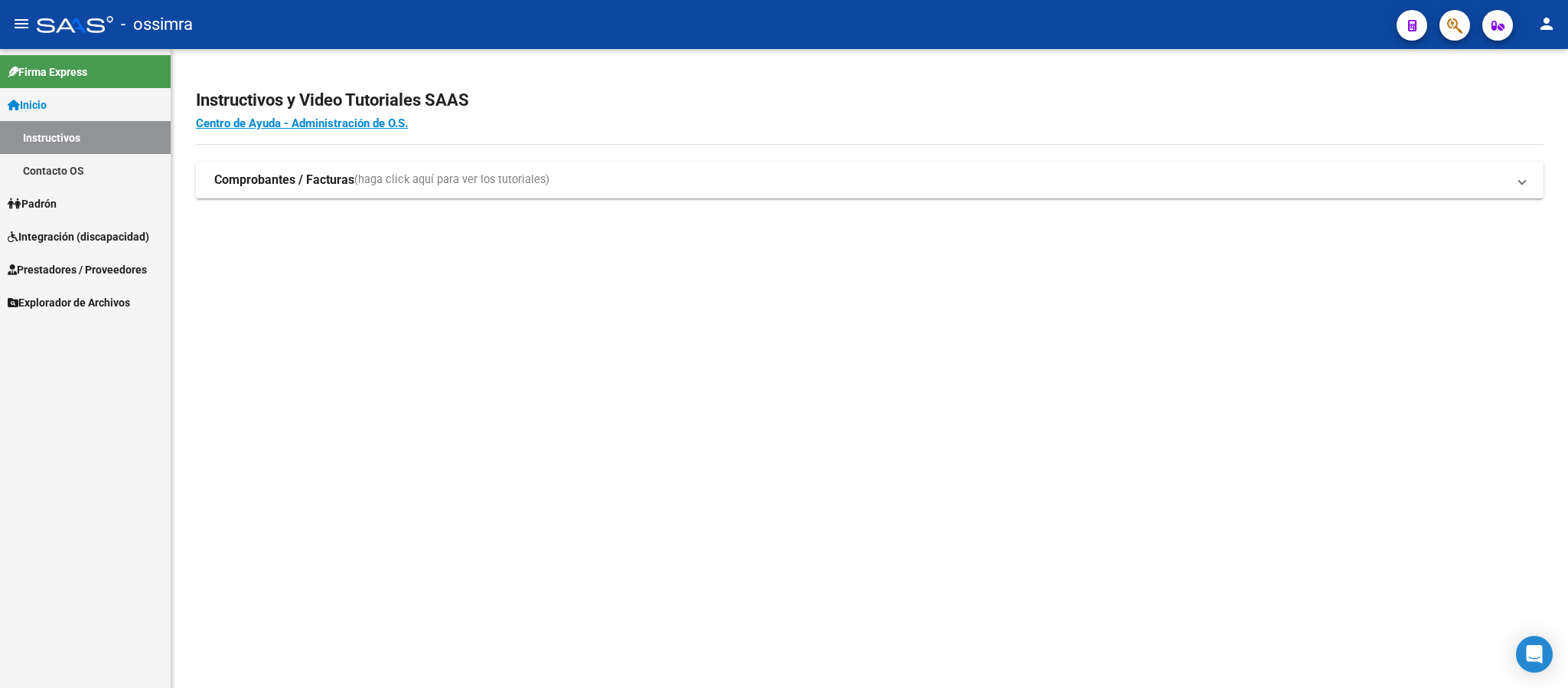
click at [85, 232] on span "Integración (discapacidad)" at bounding box center [78, 236] width 142 height 17
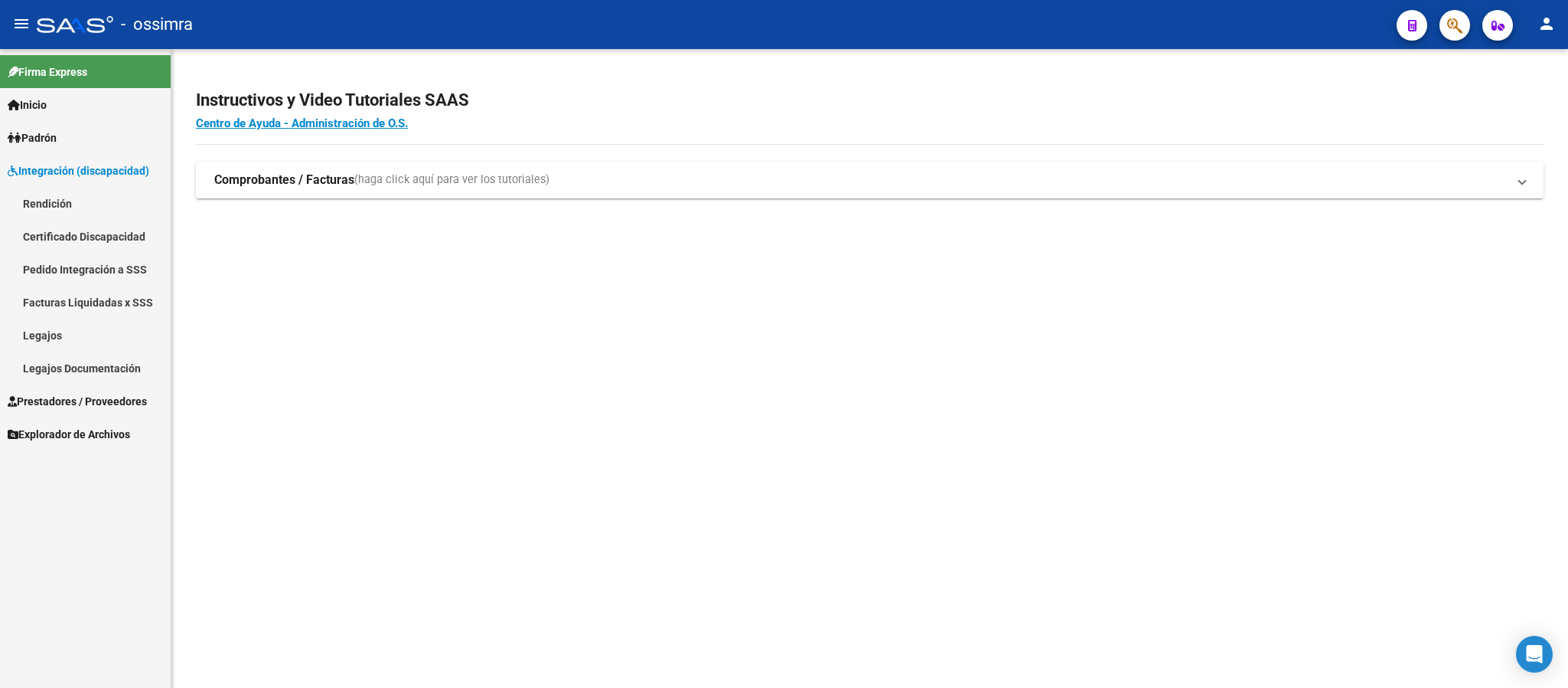
click at [94, 398] on span "Prestadores / Proveedores" at bounding box center [77, 401] width 139 height 17
click at [92, 240] on link "Facturas - Listado/Carga" at bounding box center [85, 235] width 171 height 33
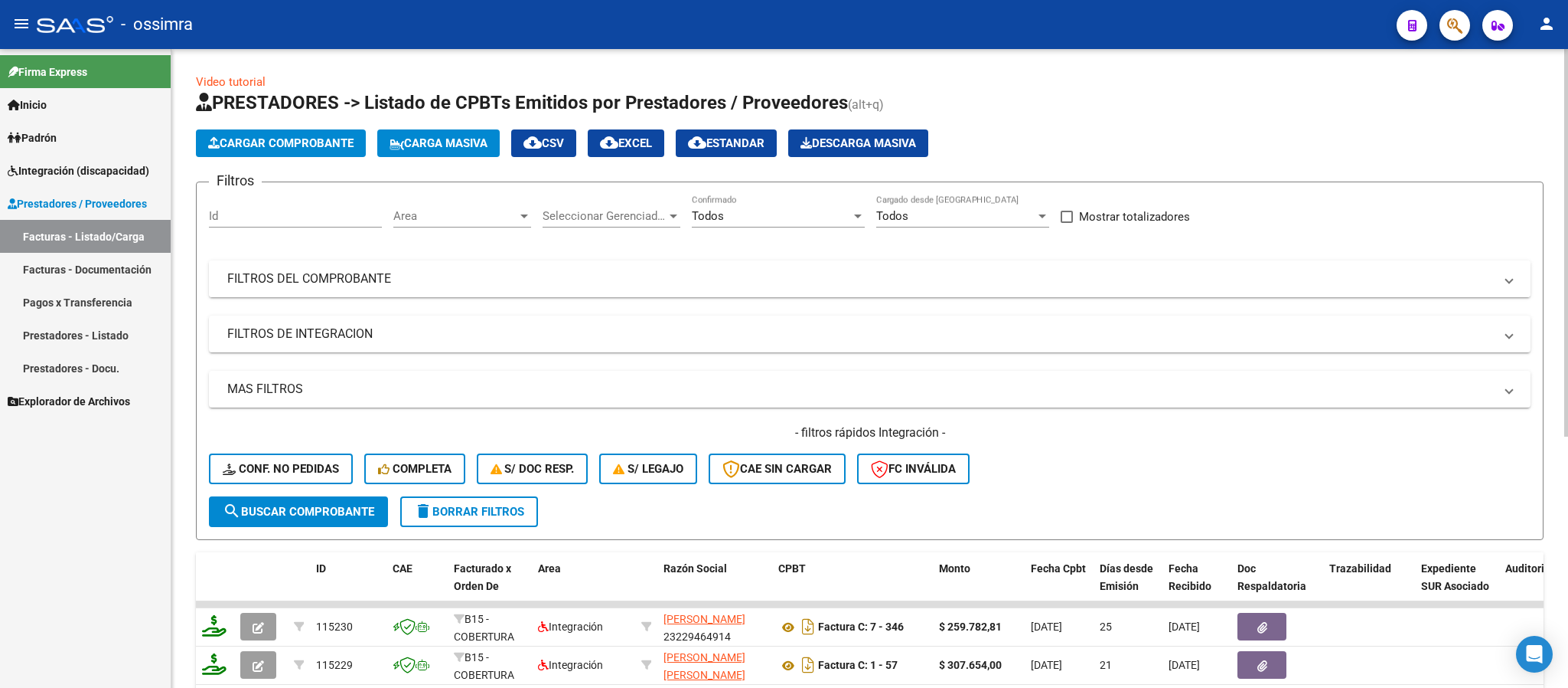
click at [1131, 264] on mat-expansion-panel-header "FILTROS DEL COMPROBANTE" at bounding box center [869, 279] width 1322 height 37
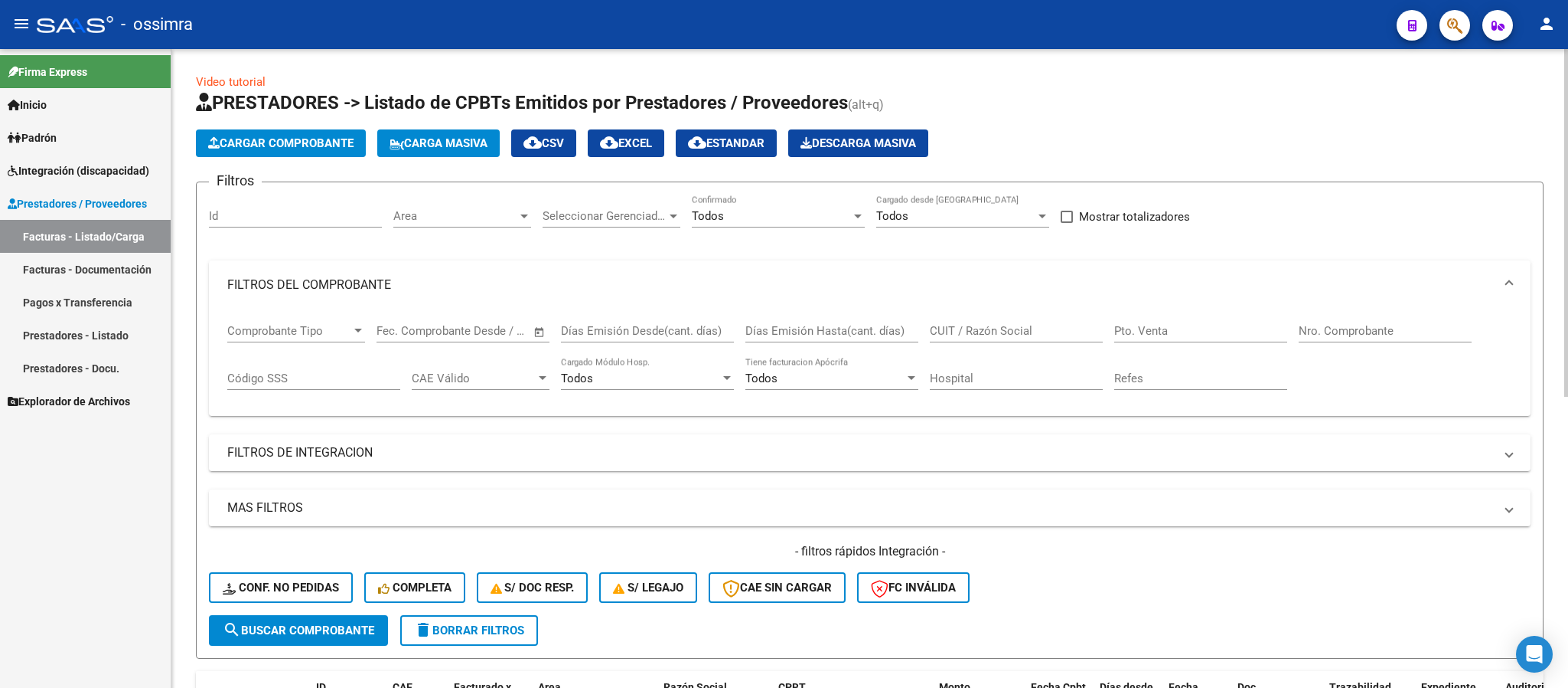
click at [1334, 333] on input "Nro. Comprobante" at bounding box center [1385, 331] width 173 height 13
click at [1039, 317] on div "CUIT / Razón Social" at bounding box center [1016, 325] width 173 height 33
click at [1020, 333] on input "CUIT / Razón Social" at bounding box center [1016, 331] width 173 height 13
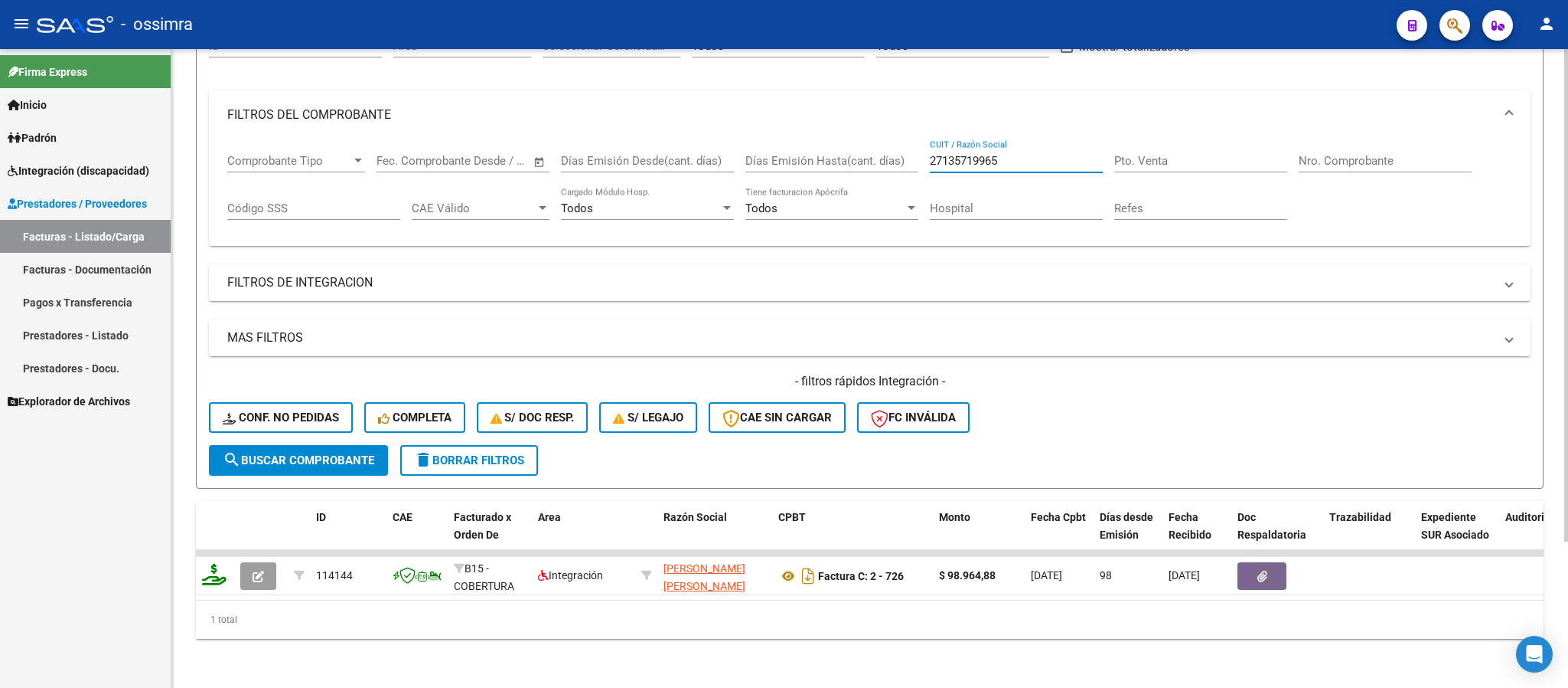
type input "27135719965"
